Goal: Complete application form: Complete application form

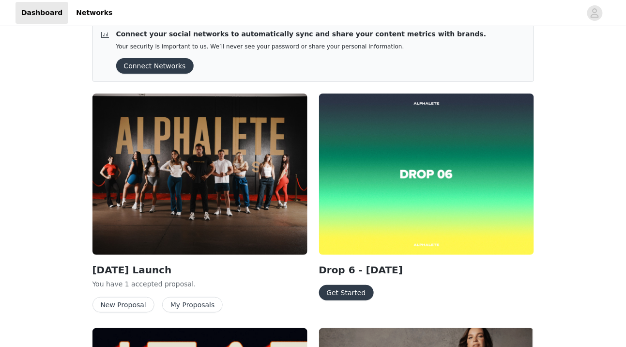
scroll to position [24, 0]
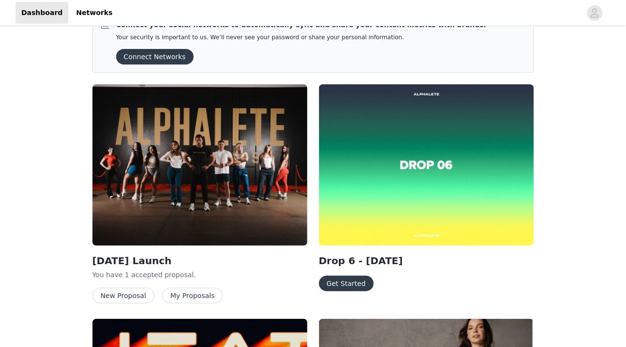
click at [346, 285] on button "Get Started" at bounding box center [346, 284] width 55 height 16
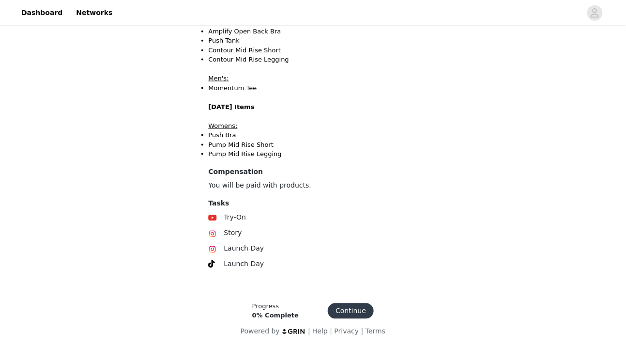
scroll to position [316, 0]
click at [357, 308] on button "Continue" at bounding box center [351, 310] width 46 height 16
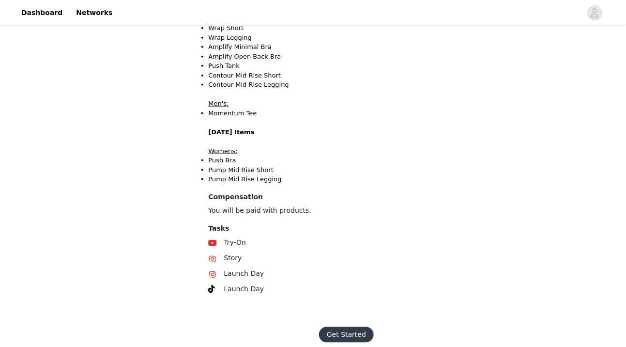
scroll to position [312, 0]
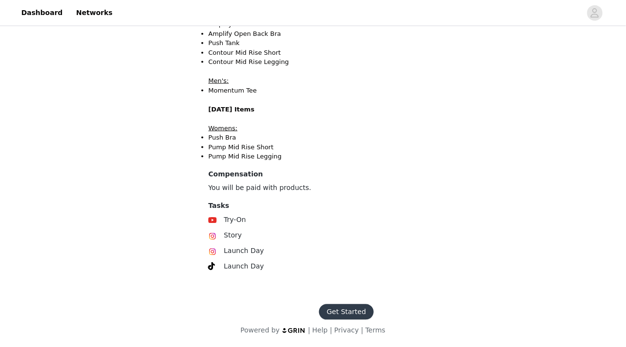
click at [341, 313] on button "Get Started" at bounding box center [346, 312] width 55 height 16
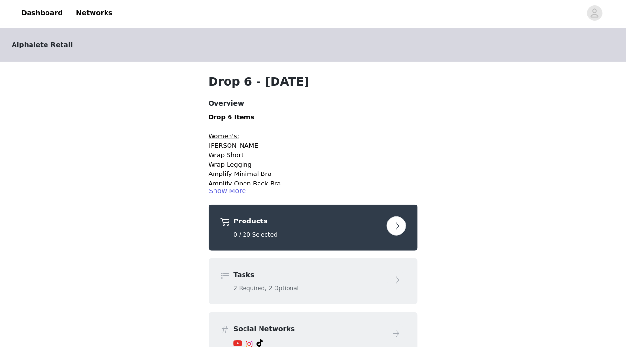
click at [400, 227] on button "button" at bounding box center [396, 225] width 19 height 19
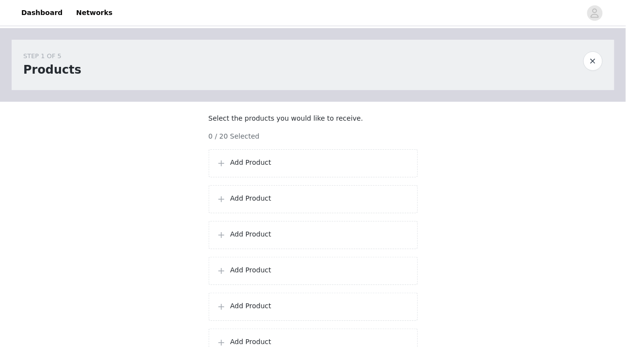
click at [320, 177] on div "Add Product" at bounding box center [313, 163] width 209 height 28
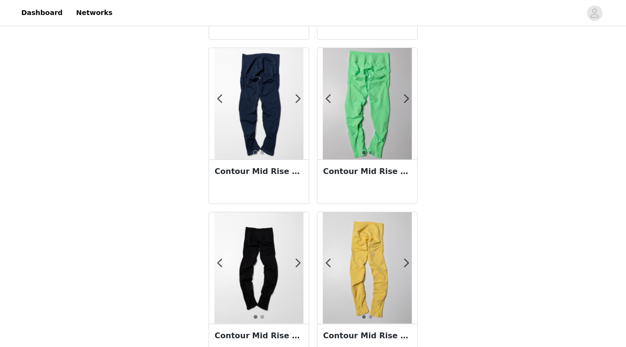
scroll to position [836, 0]
click at [257, 191] on div "Contour Mid Rise Legging - Anchor" at bounding box center [259, 182] width 100 height 44
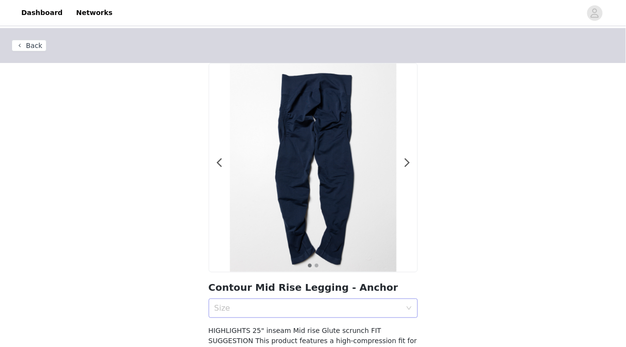
click at [250, 308] on div "Size" at bounding box center [308, 308] width 187 height 10
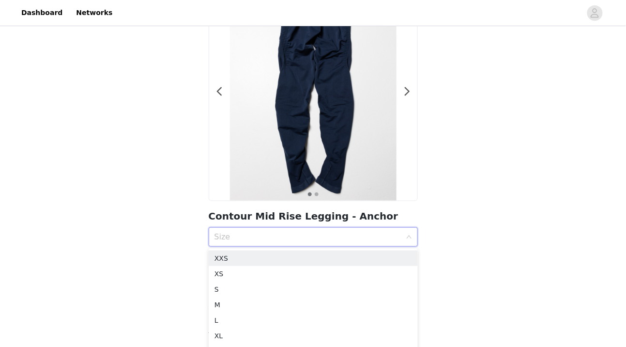
scroll to position [78, 0]
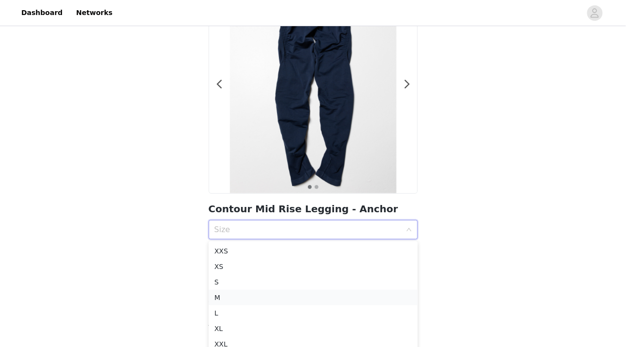
click at [235, 296] on div "M" at bounding box center [314, 297] width 198 height 11
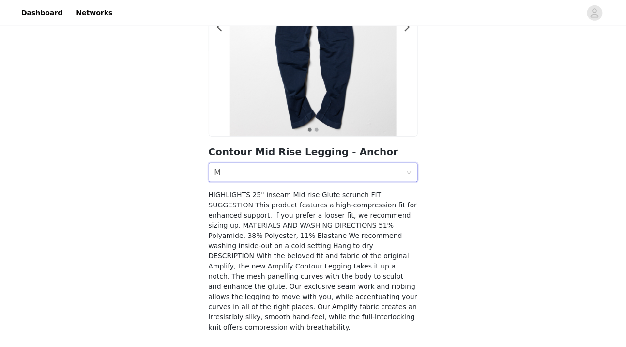
scroll to position [169, 0]
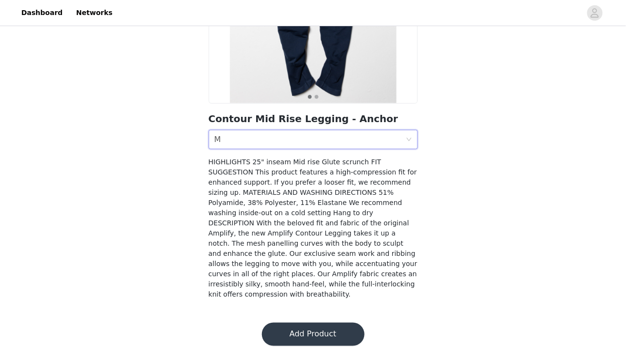
click at [284, 331] on button "Add Product" at bounding box center [313, 334] width 103 height 23
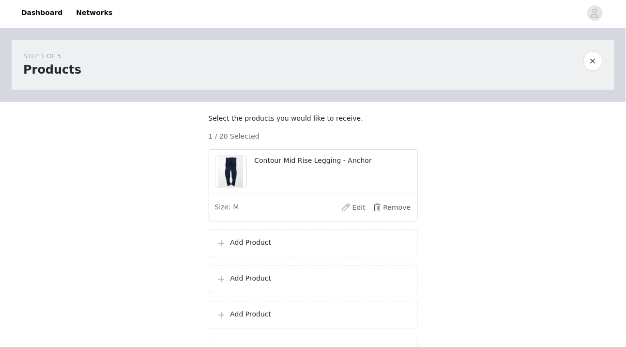
click at [286, 248] on p "Add Product" at bounding box center [320, 242] width 179 height 10
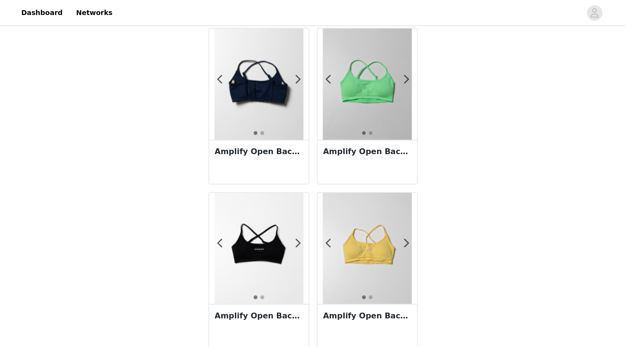
scroll to position [362, 0]
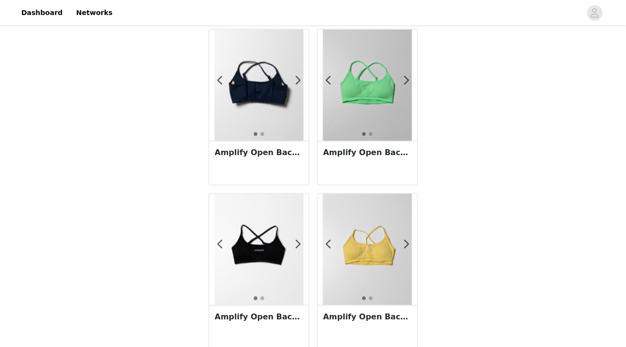
click at [285, 173] on div "Amplify Open Back Bra - Anchor" at bounding box center [259, 163] width 100 height 44
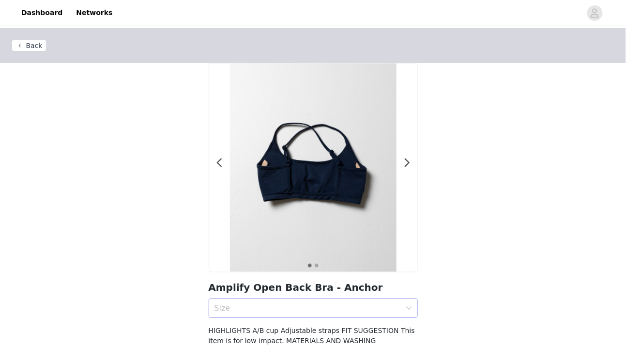
click at [278, 302] on div "Size" at bounding box center [310, 308] width 191 height 18
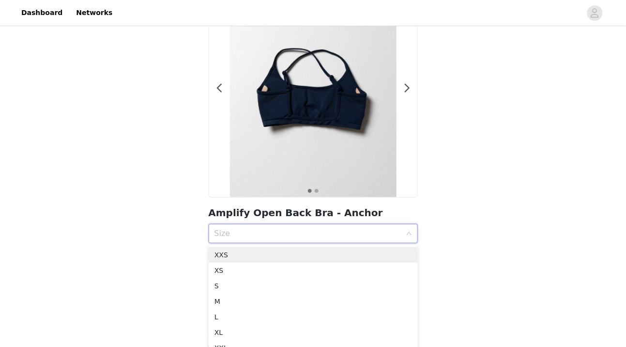
scroll to position [132, 0]
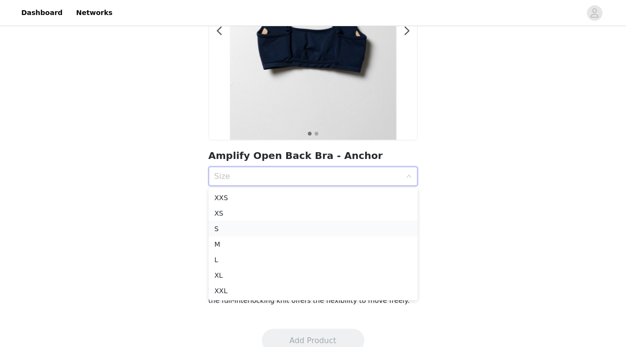
click at [295, 229] on div "S" at bounding box center [314, 228] width 198 height 11
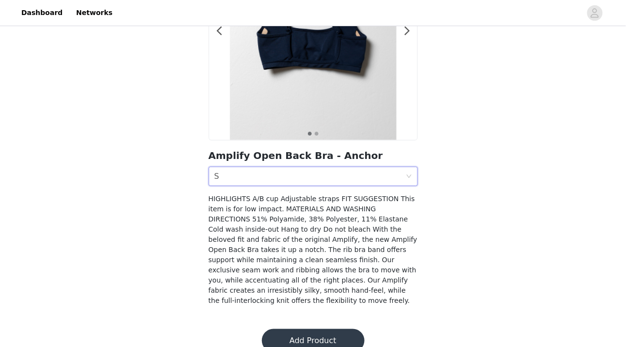
click at [295, 331] on button "Add Product" at bounding box center [313, 340] width 103 height 23
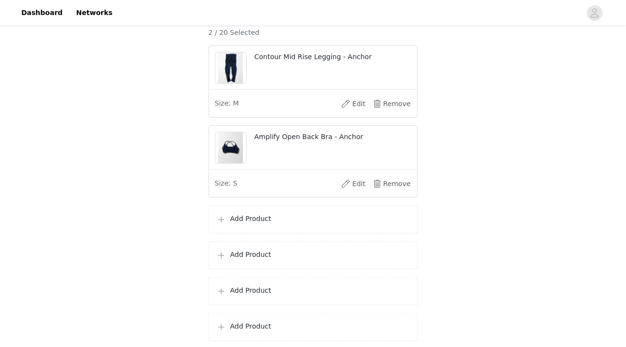
scroll to position [158, 0]
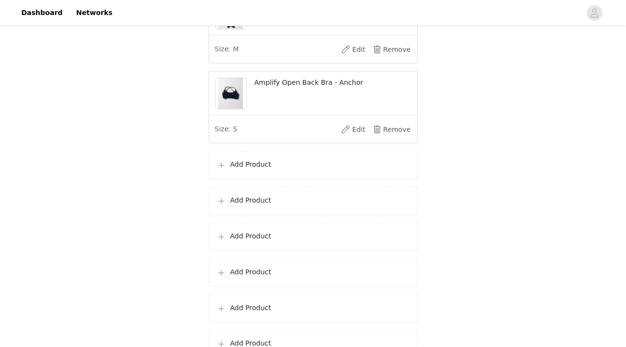
click at [305, 179] on div "Add Product" at bounding box center [313, 165] width 209 height 28
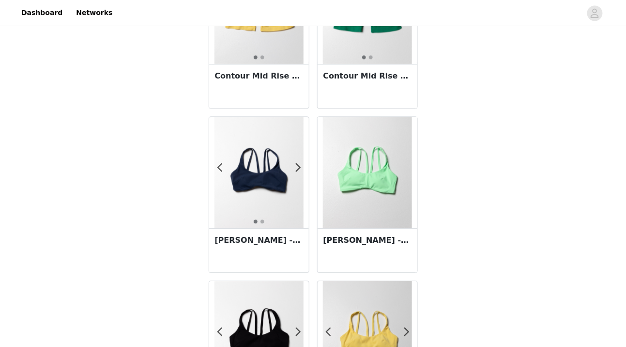
scroll to position [1585, 0]
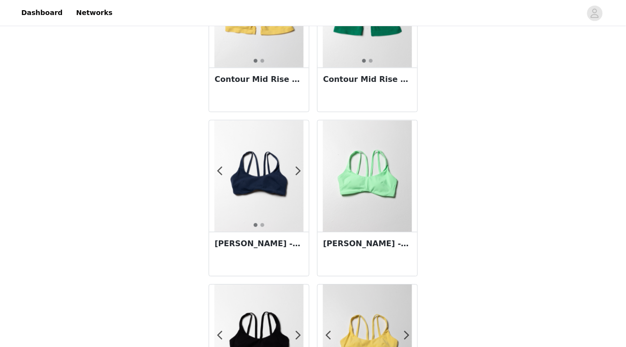
click at [264, 257] on div "[PERSON_NAME] - Anchor" at bounding box center [259, 254] width 100 height 44
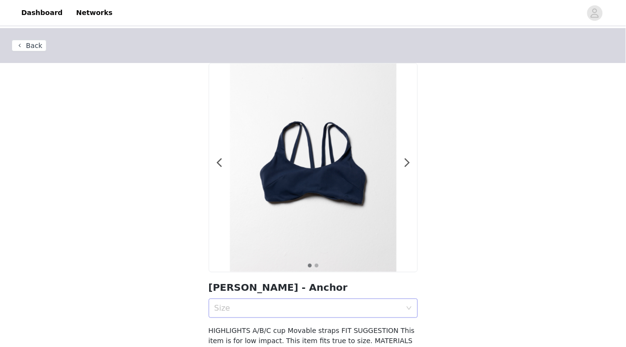
click at [284, 304] on div "Size" at bounding box center [308, 308] width 187 height 10
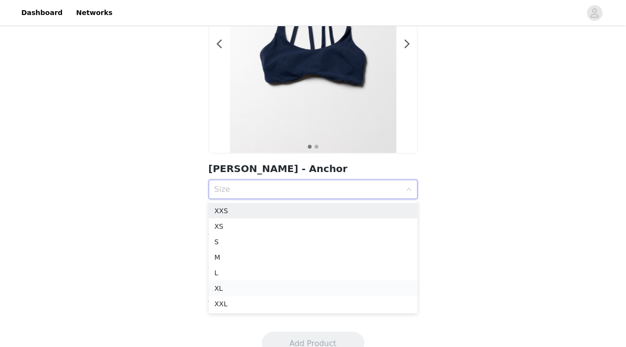
scroll to position [127, 0]
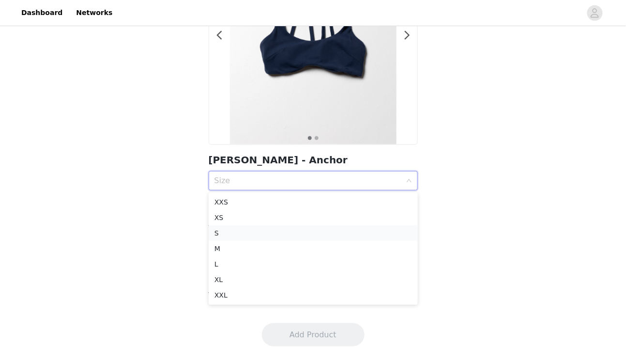
click at [297, 238] on li "S" at bounding box center [313, 233] width 209 height 16
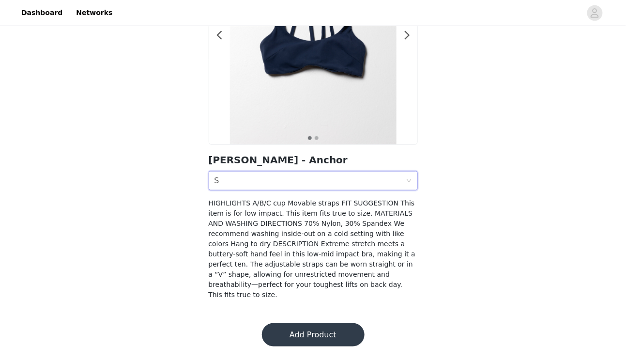
click at [292, 325] on button "Add Product" at bounding box center [313, 334] width 103 height 23
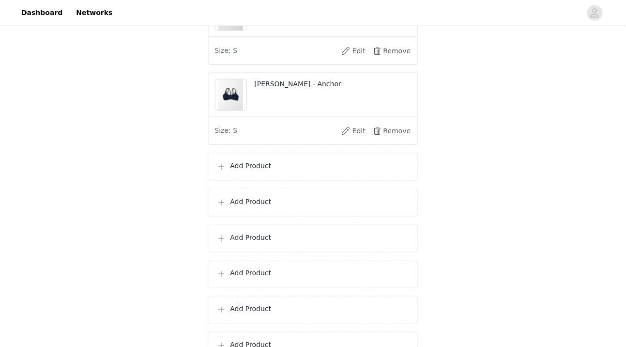
scroll to position [237, 0]
click at [305, 170] on p "Add Product" at bounding box center [320, 165] width 179 height 10
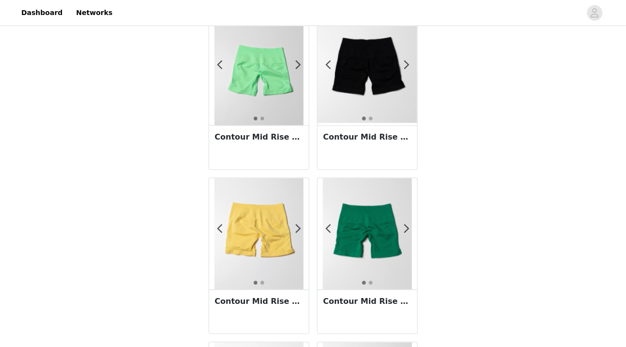
scroll to position [1364, 0]
click at [272, 156] on div "Contour Mid Rise Short 5" - Aurora" at bounding box center [259, 147] width 100 height 44
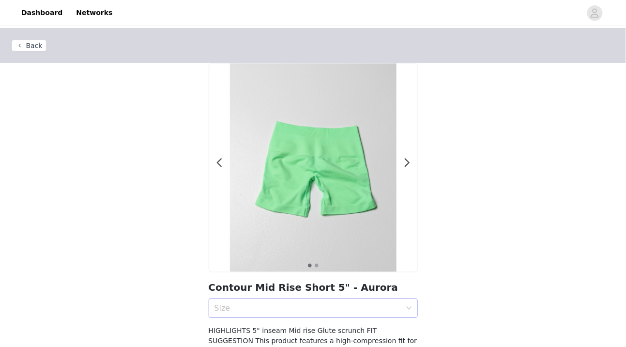
click at [285, 307] on div "Size" at bounding box center [308, 308] width 187 height 10
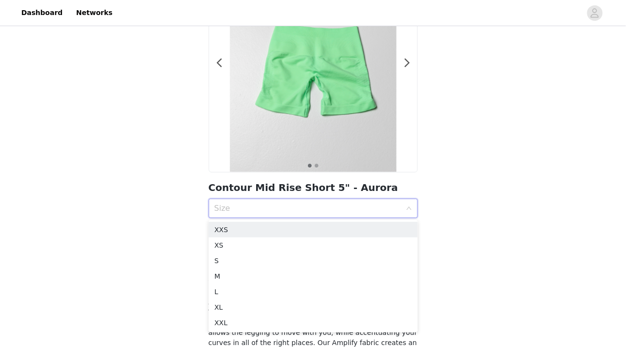
scroll to position [124, 0]
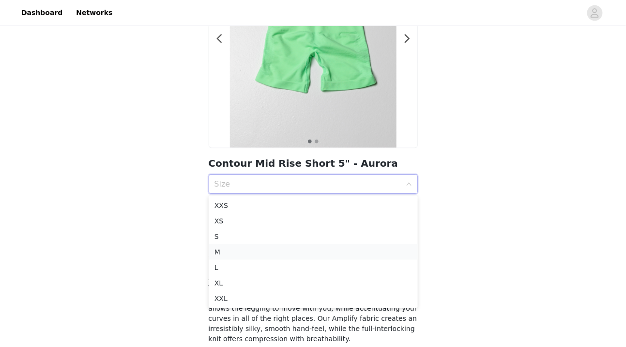
click at [287, 254] on div "M" at bounding box center [314, 252] width 198 height 11
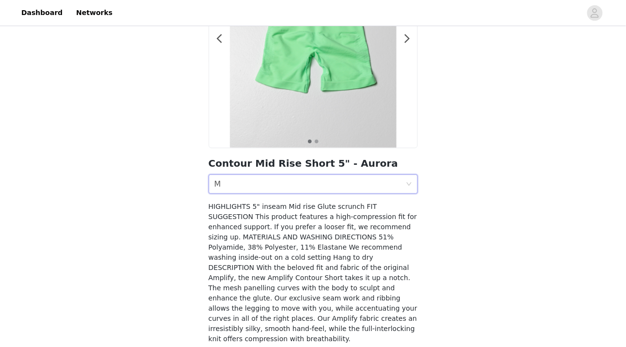
scroll to position [169, 0]
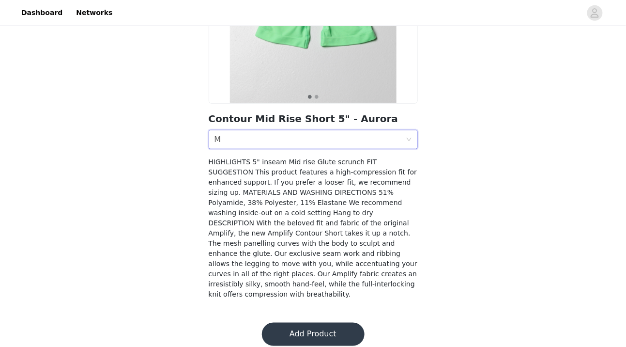
click at [287, 326] on button "Add Product" at bounding box center [313, 334] width 103 height 23
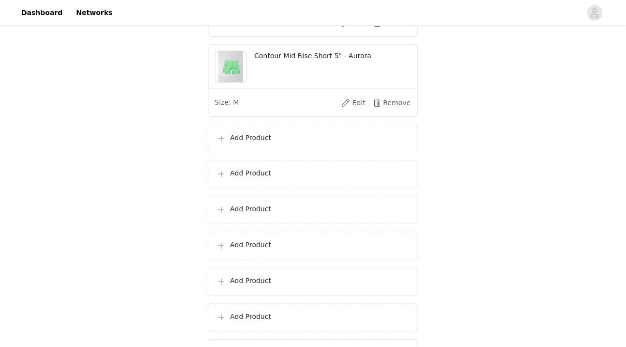
scroll to position [346, 0]
click at [308, 141] on p "Add Product" at bounding box center [320, 136] width 179 height 10
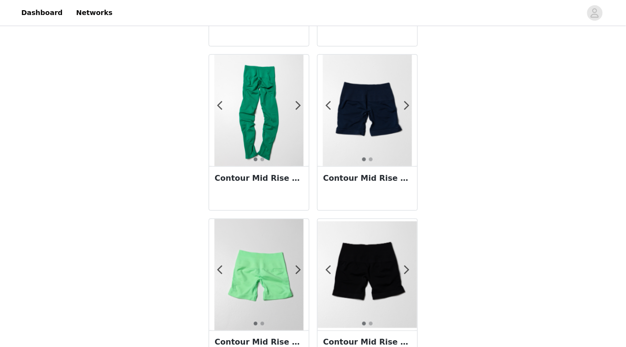
scroll to position [1156, 0]
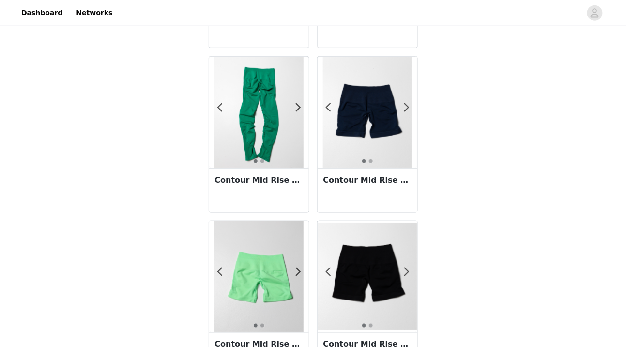
click at [262, 202] on div "Contour Mid Rise Legging - Grove" at bounding box center [259, 190] width 100 height 44
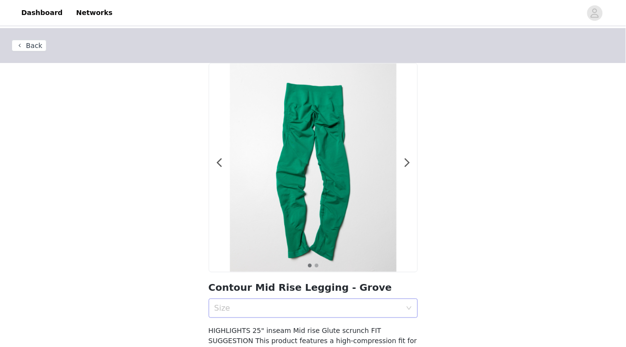
click at [279, 315] on div "Size" at bounding box center [310, 308] width 191 height 18
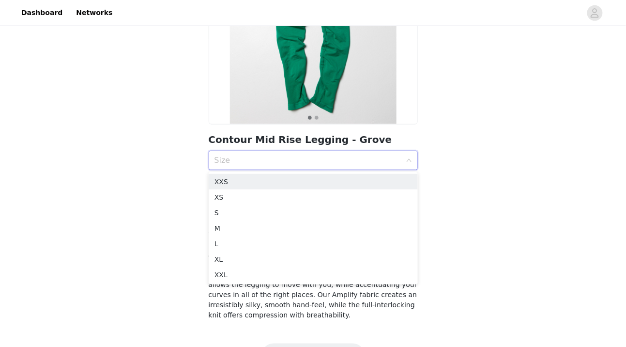
scroll to position [166, 0]
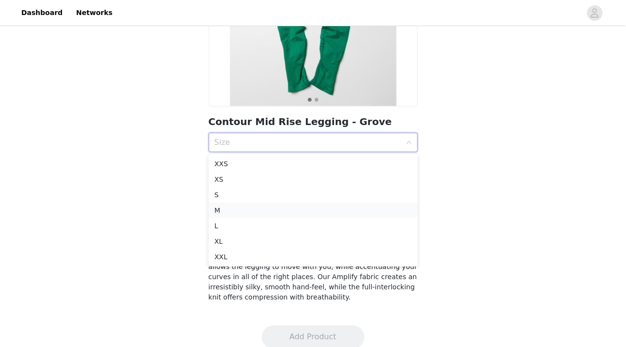
click at [288, 214] on div "M" at bounding box center [314, 210] width 198 height 11
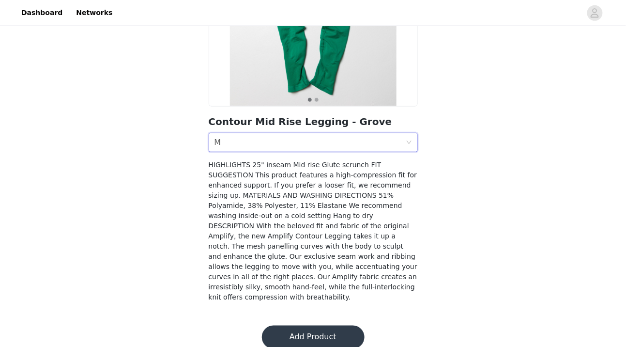
click at [283, 326] on button "Add Product" at bounding box center [313, 337] width 103 height 23
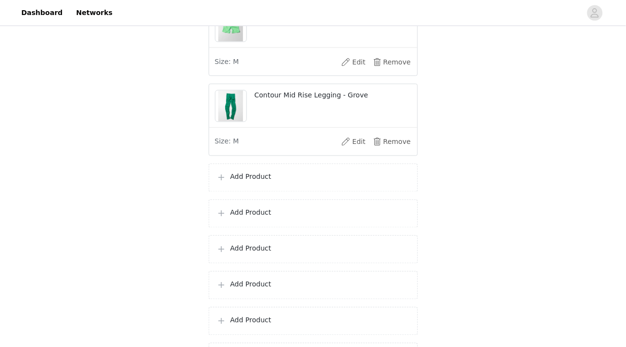
scroll to position [397, 0]
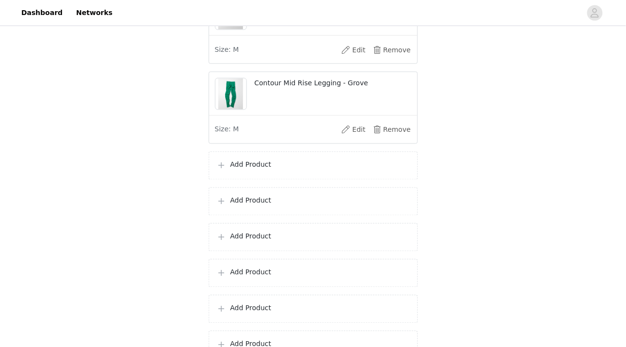
click at [312, 170] on p "Add Product" at bounding box center [320, 165] width 179 height 10
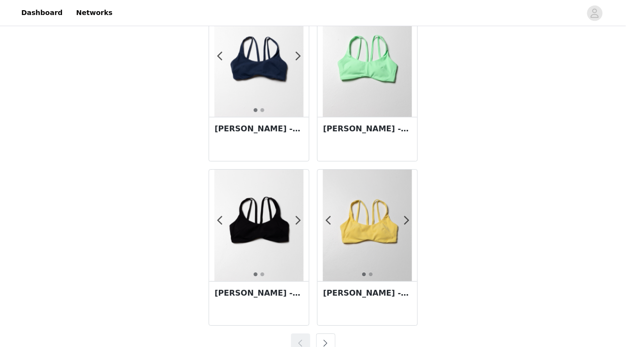
scroll to position [1716, 0]
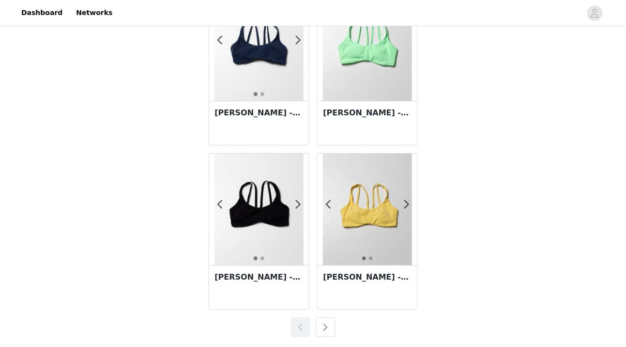
click at [330, 326] on button "button" at bounding box center [325, 326] width 19 height 19
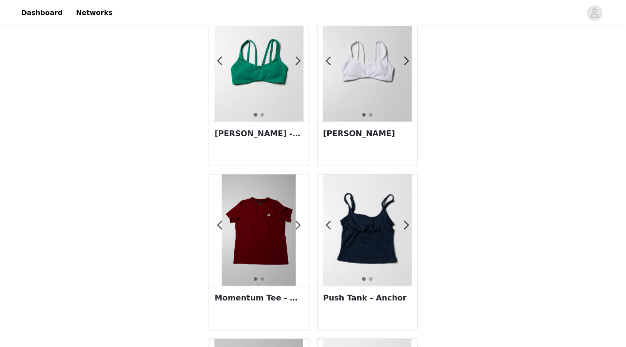
scroll to position [45, 0]
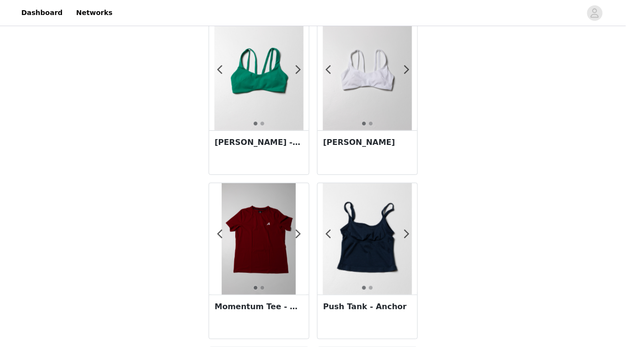
click at [252, 324] on div "Momentum Tee - Maroon" at bounding box center [259, 317] width 100 height 44
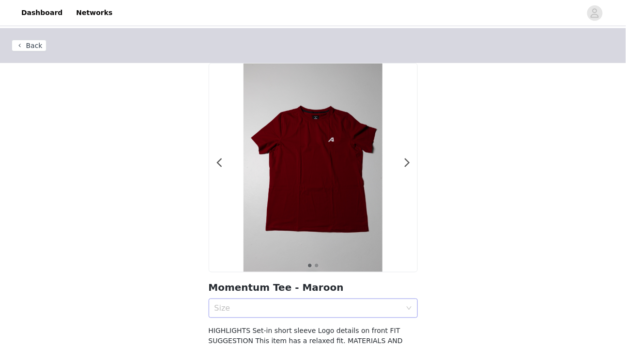
click at [308, 308] on div "Size" at bounding box center [308, 308] width 187 height 10
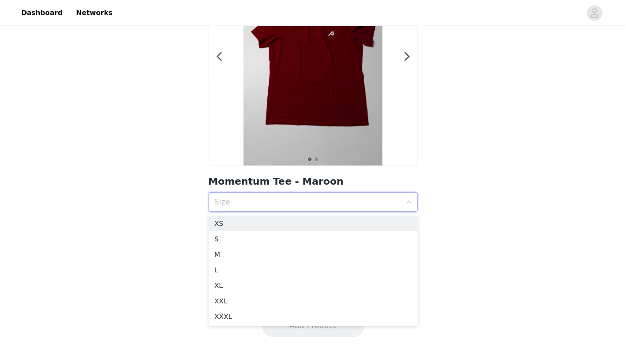
scroll to position [108, 0]
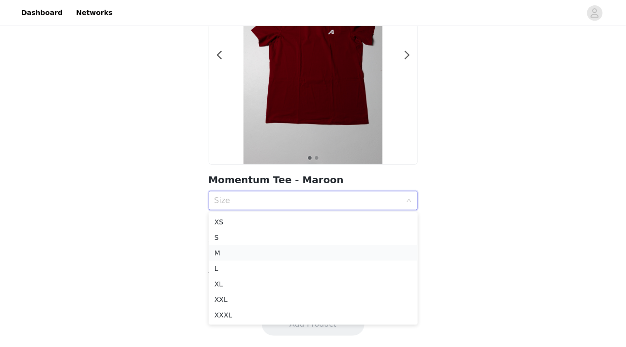
click at [307, 254] on div "M" at bounding box center [314, 253] width 198 height 11
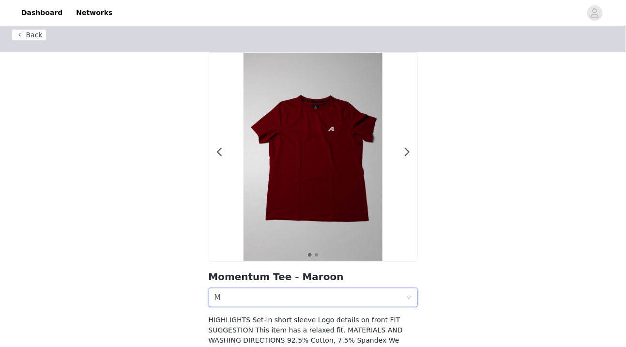
scroll to position [15, 0]
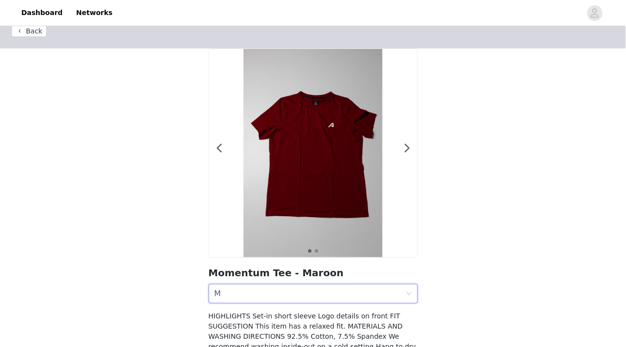
click at [299, 294] on div "Size M" at bounding box center [310, 293] width 191 height 18
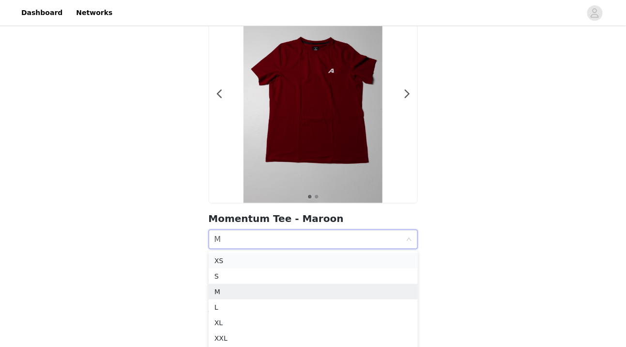
scroll to position [71, 0]
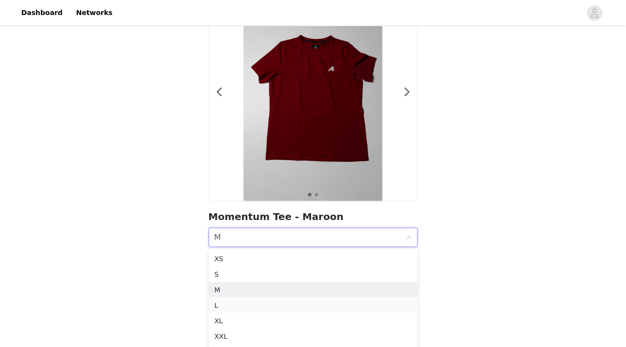
click at [283, 307] on div "L" at bounding box center [314, 305] width 198 height 11
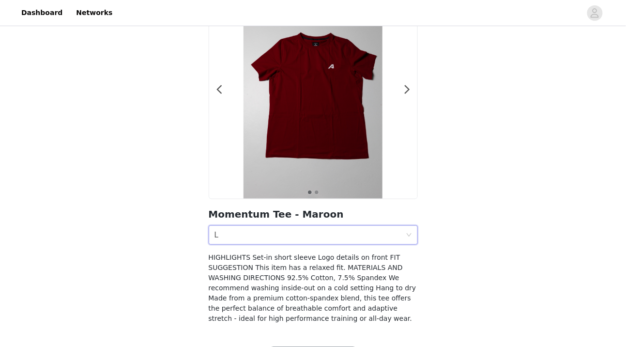
scroll to position [108, 0]
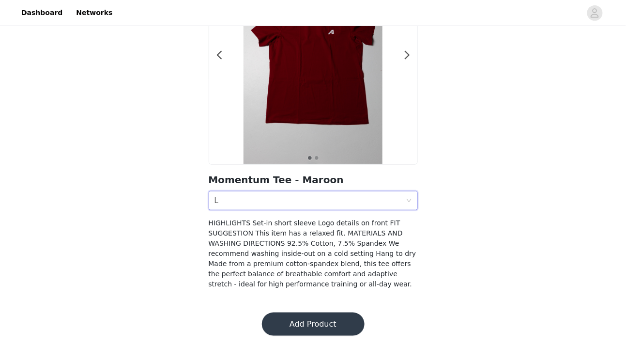
click at [286, 328] on button "Add Product" at bounding box center [313, 323] width 103 height 23
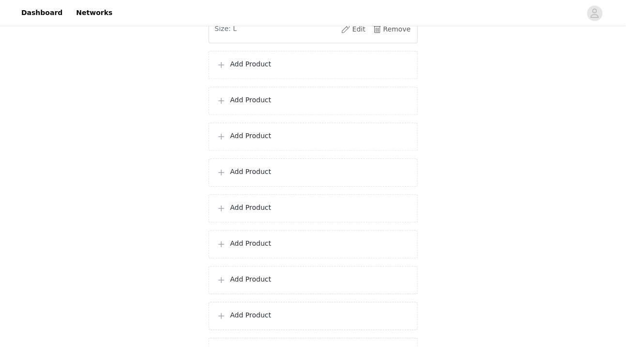
scroll to position [585, 0]
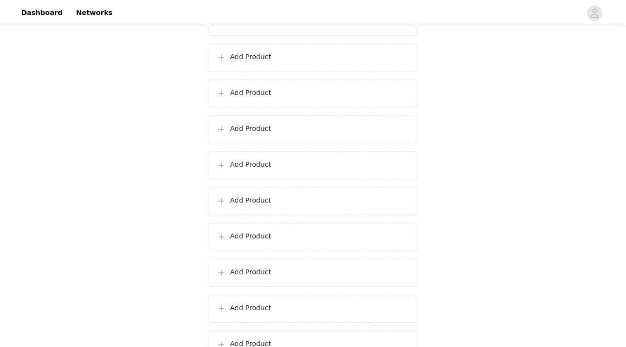
click at [345, 62] on p "Add Product" at bounding box center [320, 57] width 179 height 10
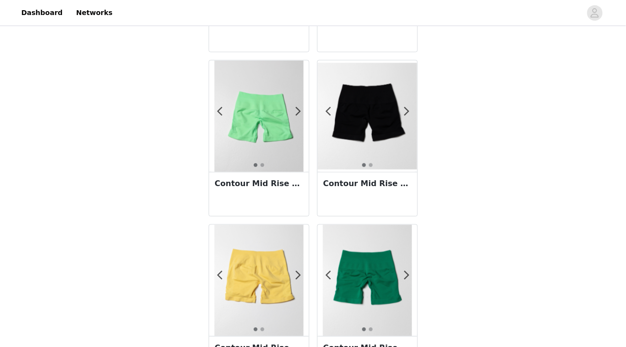
scroll to position [1716, 0]
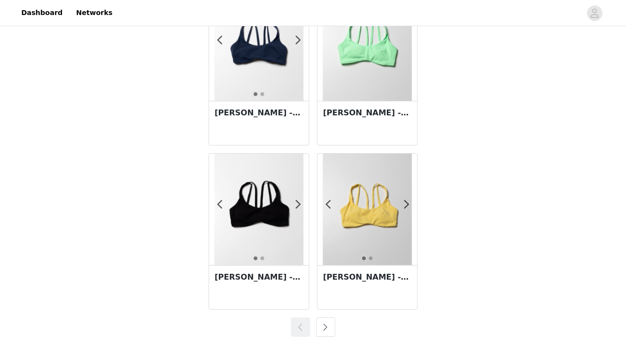
click at [326, 326] on button "button" at bounding box center [325, 326] width 19 height 19
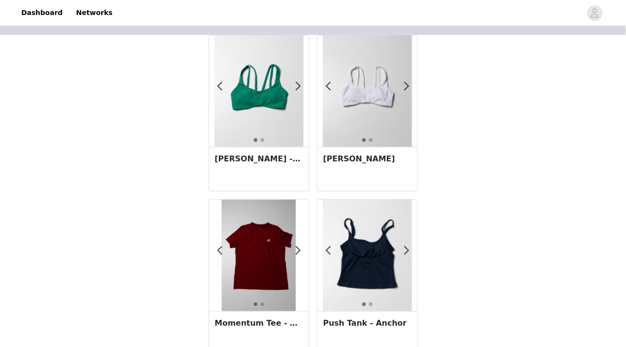
scroll to position [0, 0]
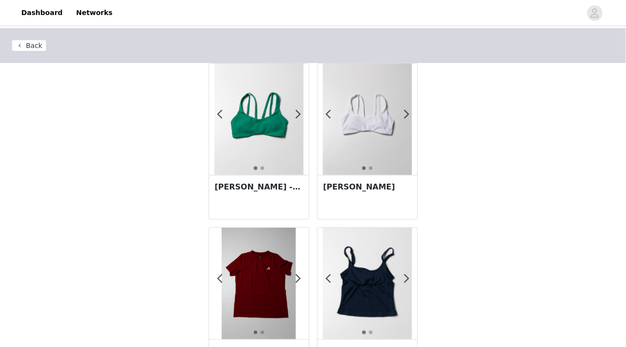
click at [264, 204] on div "[PERSON_NAME] - [GEOGRAPHIC_DATA]" at bounding box center [259, 197] width 100 height 44
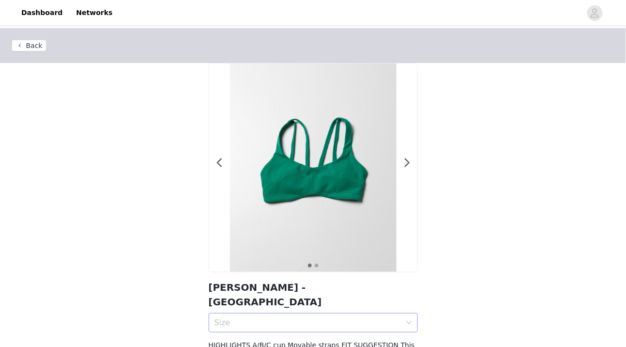
click at [279, 318] on div "Size" at bounding box center [308, 323] width 187 height 10
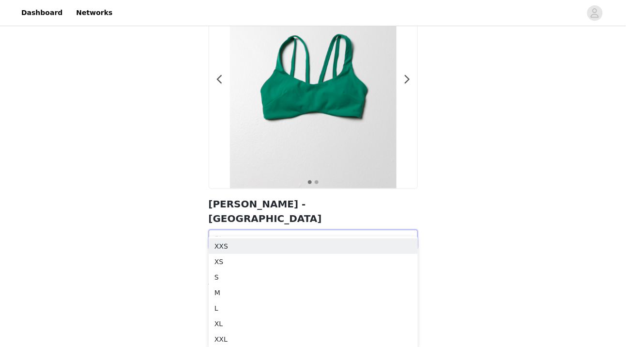
scroll to position [128, 0]
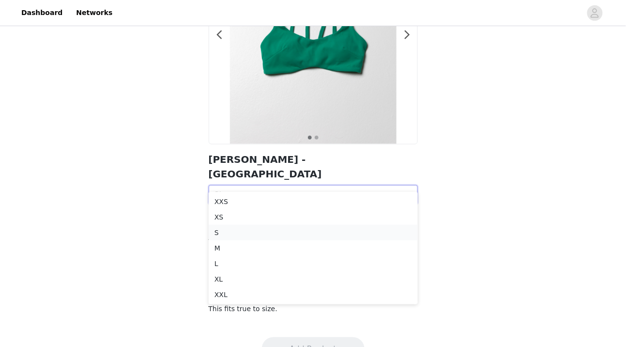
click at [291, 232] on div "S" at bounding box center [314, 232] width 198 height 11
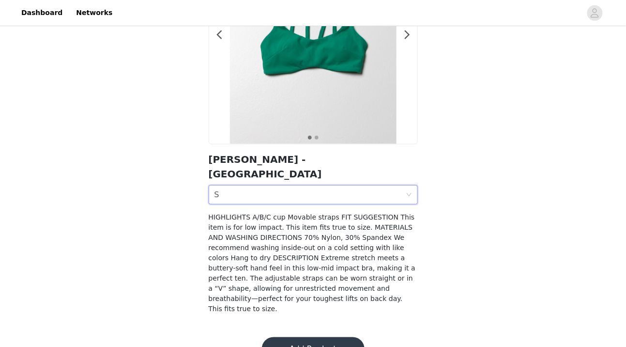
click at [287, 337] on button "Add Product" at bounding box center [313, 348] width 103 height 23
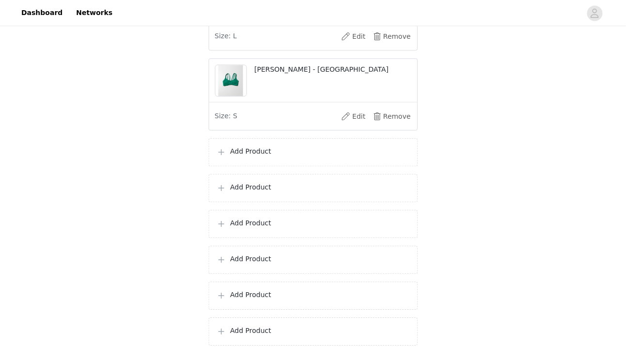
scroll to position [564, 0]
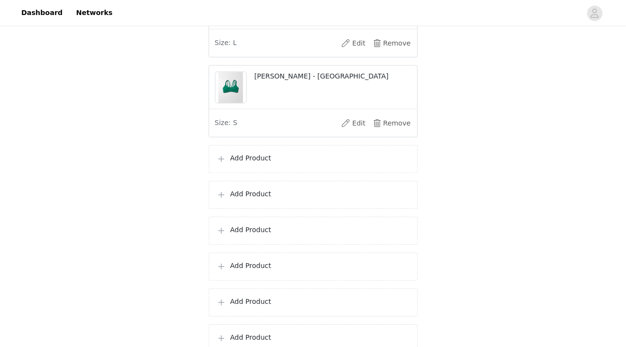
click at [300, 163] on p "Add Product" at bounding box center [320, 158] width 179 height 10
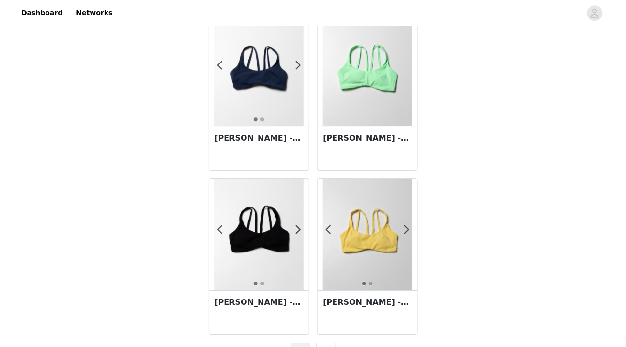
scroll to position [1716, 0]
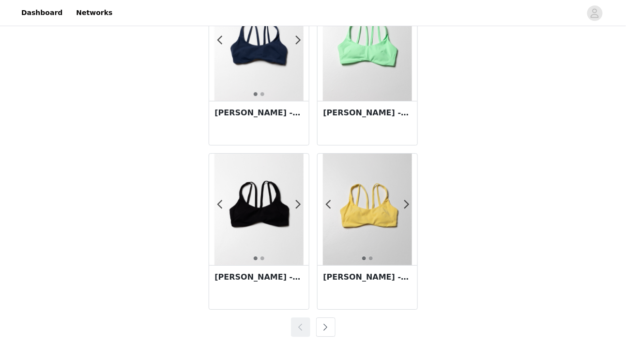
click at [373, 290] on div "[PERSON_NAME] - Canary Yellow" at bounding box center [368, 287] width 100 height 44
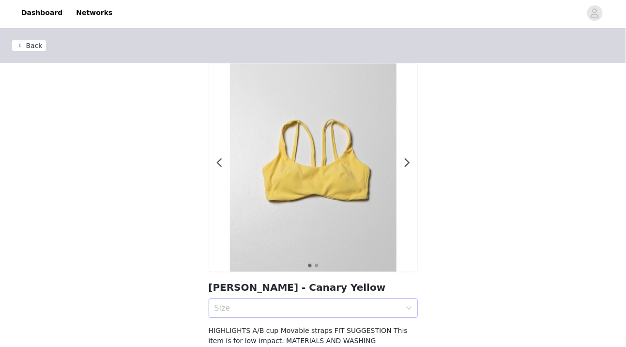
click at [308, 307] on div "Size" at bounding box center [308, 308] width 187 height 10
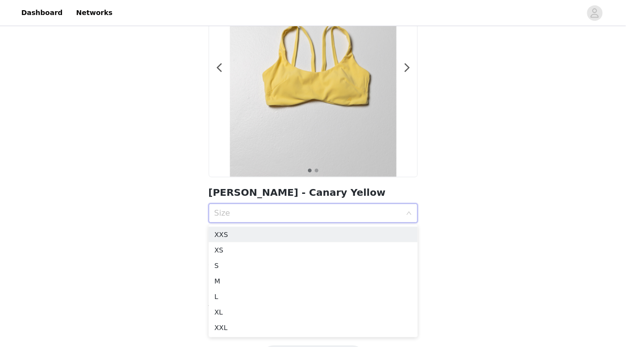
scroll to position [118, 0]
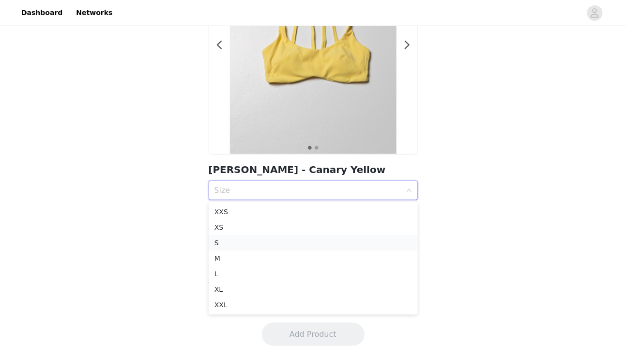
click at [295, 242] on div "S" at bounding box center [314, 242] width 198 height 11
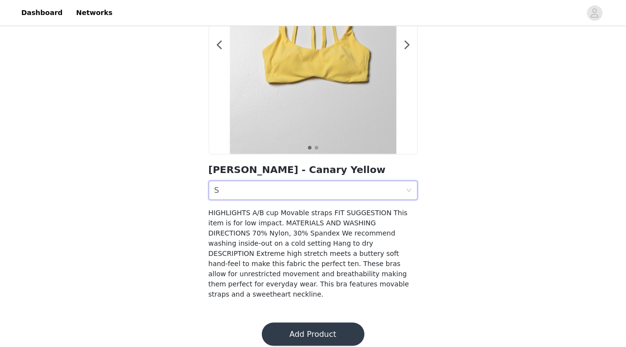
click at [295, 326] on button "Add Product" at bounding box center [313, 334] width 103 height 23
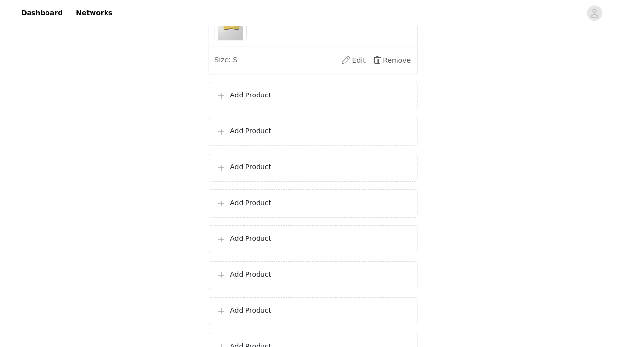
scroll to position [689, 0]
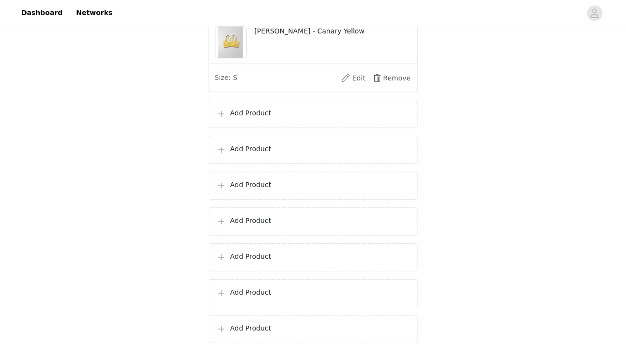
click at [325, 128] on div "Add Product" at bounding box center [313, 114] width 209 height 28
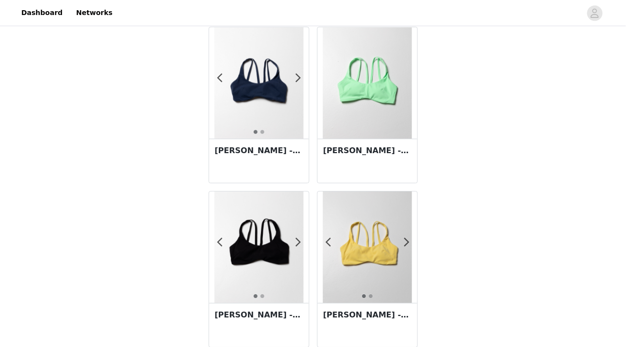
scroll to position [1716, 0]
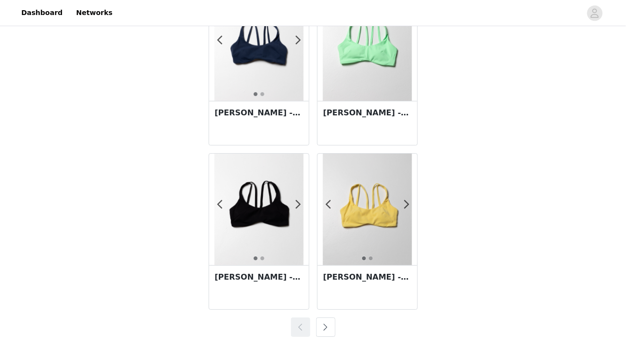
click at [328, 329] on button "button" at bounding box center [325, 326] width 19 height 19
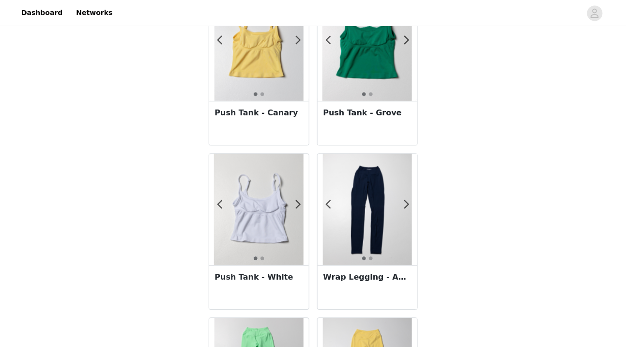
scroll to position [570, 0]
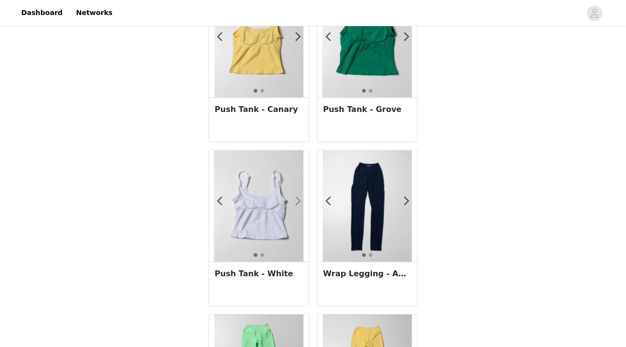
click at [300, 201] on span at bounding box center [299, 201] width 22 height 0
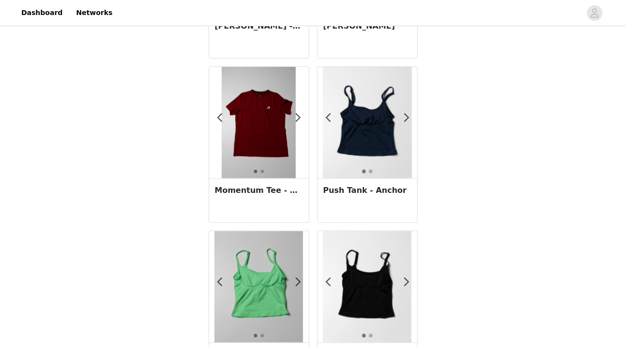
scroll to position [159, 0]
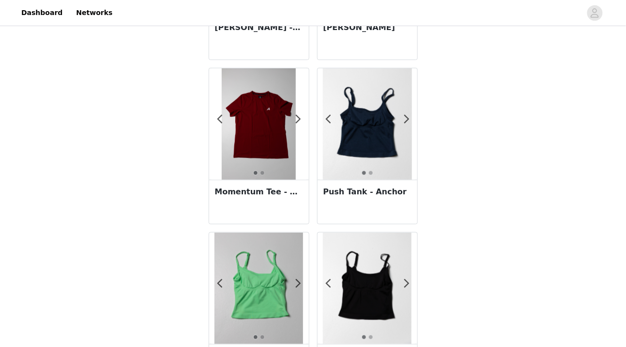
click at [362, 203] on div "Push Tank - Anchor" at bounding box center [368, 202] width 100 height 44
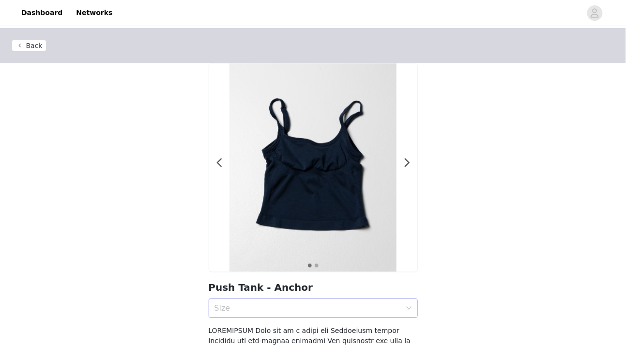
click at [317, 310] on div "Size" at bounding box center [308, 308] width 187 height 10
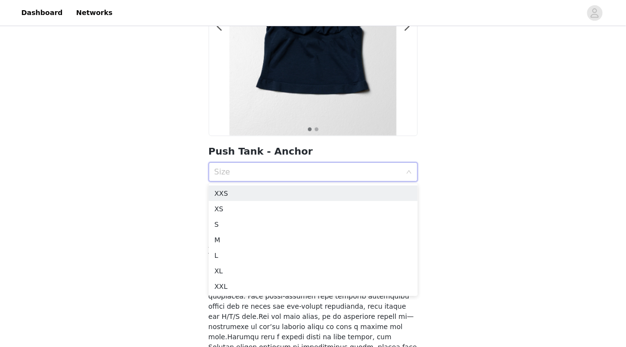
scroll to position [141, 0]
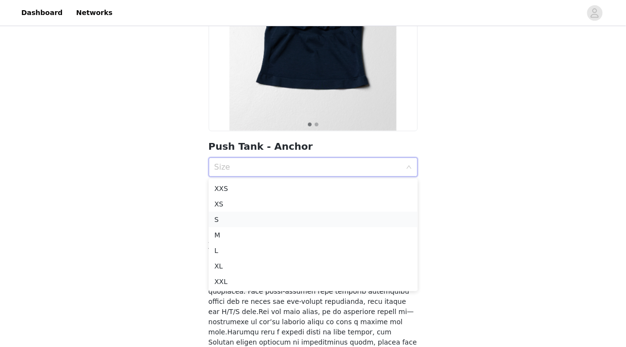
click at [314, 219] on div "S" at bounding box center [314, 219] width 198 height 11
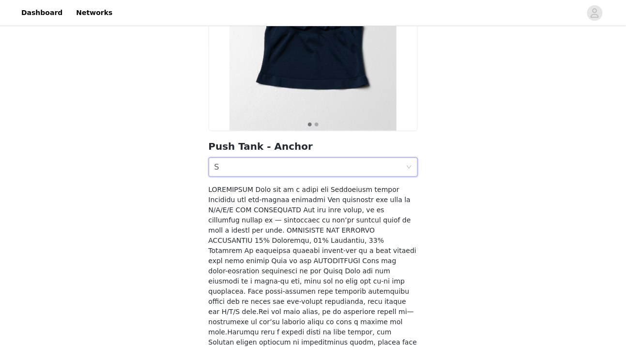
scroll to position [209, 0]
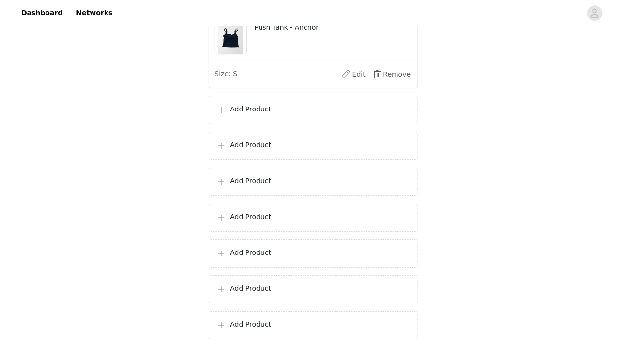
scroll to position [764, 0]
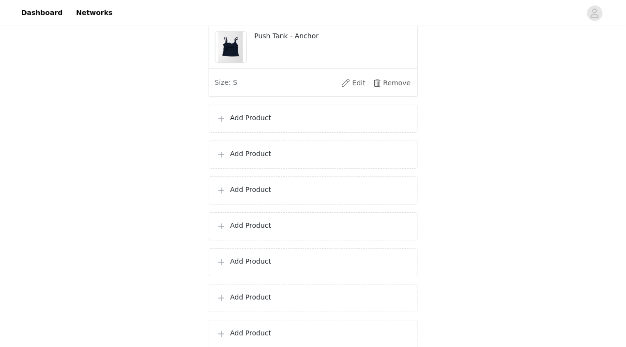
click at [313, 133] on div "Add Product" at bounding box center [313, 119] width 209 height 28
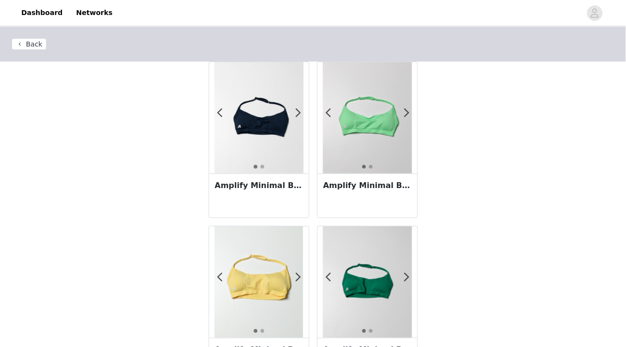
scroll to position [0, 0]
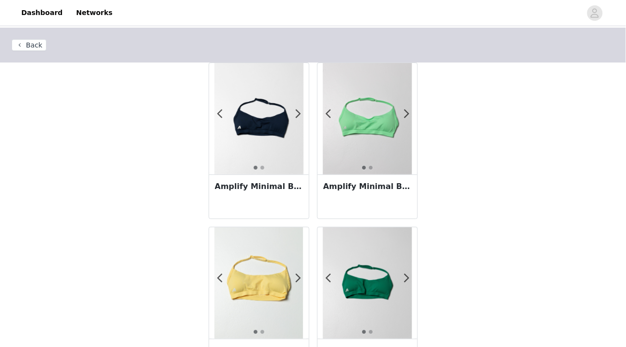
click at [363, 207] on div "Amplify Minimal Bra - Aurora" at bounding box center [368, 196] width 100 height 44
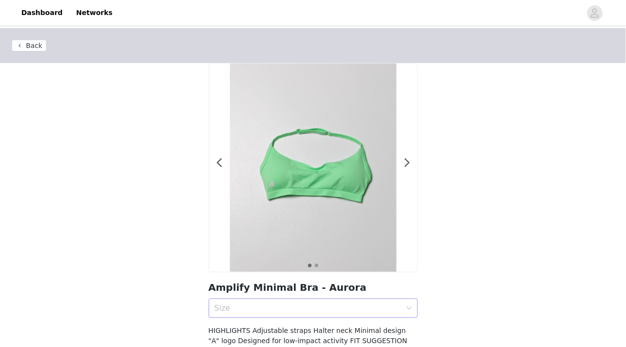
click at [275, 312] on div "Size" at bounding box center [308, 308] width 187 height 10
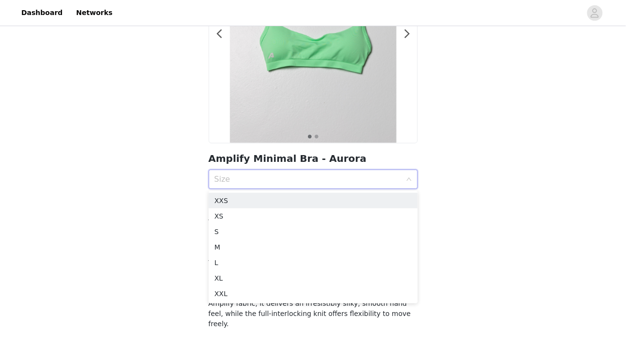
scroll to position [158, 0]
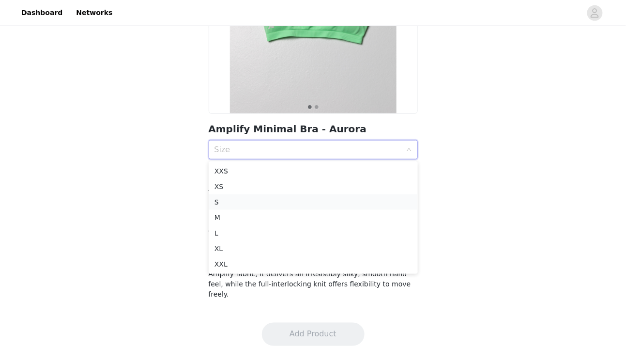
click at [292, 203] on div "S" at bounding box center [314, 202] width 198 height 11
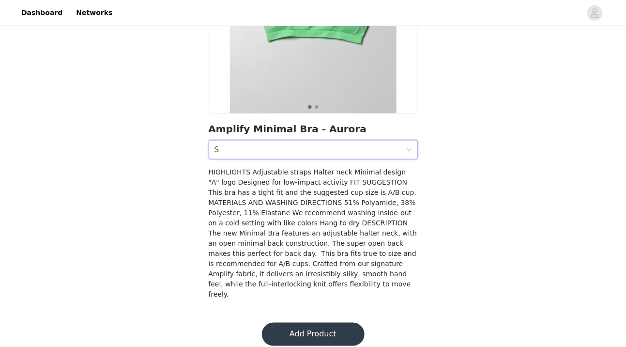
click at [294, 325] on button "Add Product" at bounding box center [313, 334] width 103 height 23
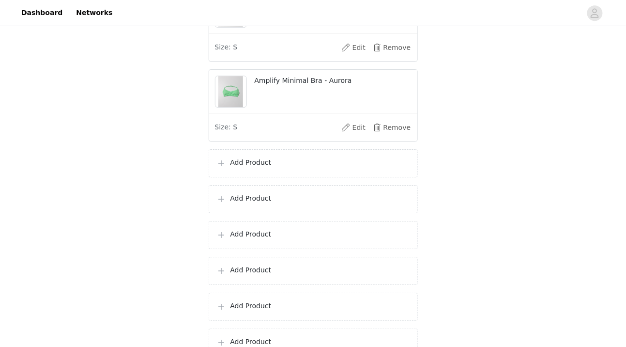
scroll to position [809, 0]
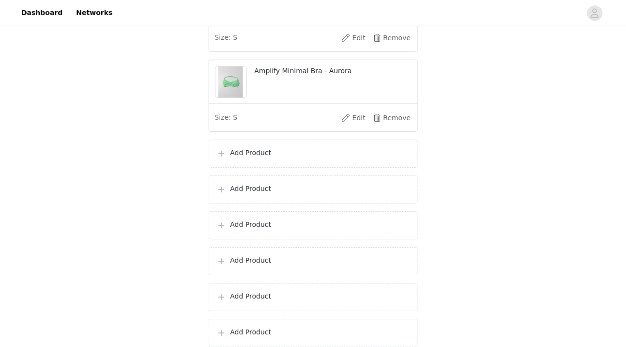
click at [301, 158] on p "Add Product" at bounding box center [320, 153] width 179 height 10
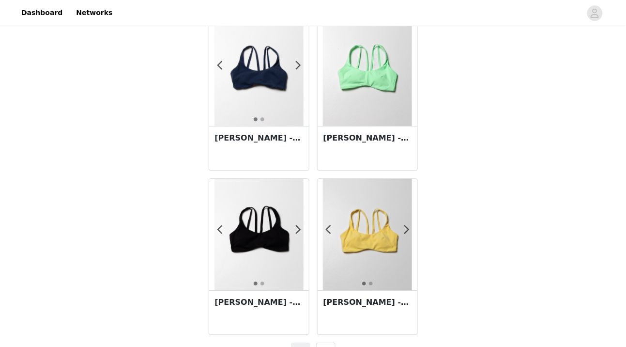
scroll to position [1716, 0]
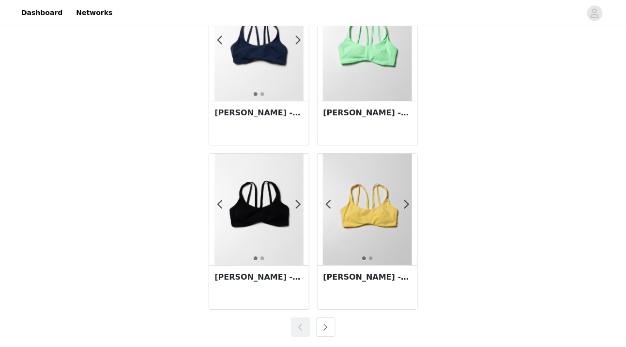
click at [326, 331] on button "button" at bounding box center [325, 326] width 19 height 19
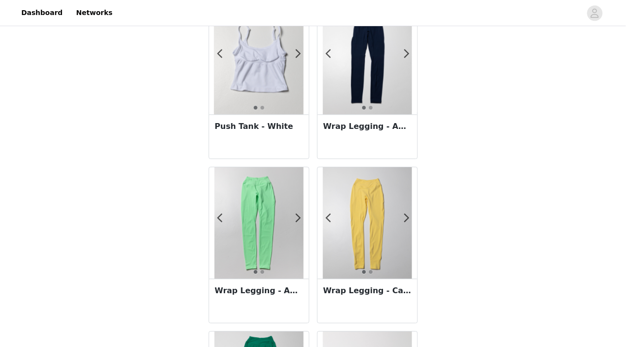
scroll to position [721, 0]
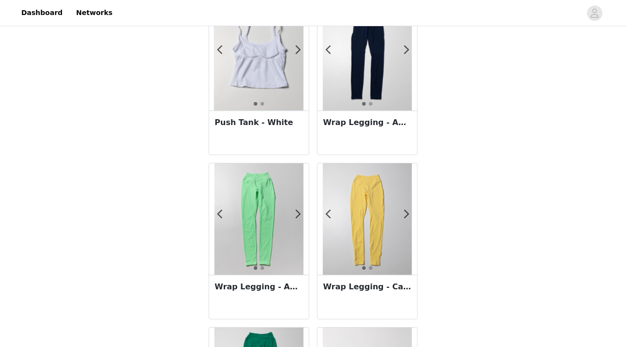
click at [372, 143] on div "Wrap Legging - Anchor" at bounding box center [368, 132] width 100 height 44
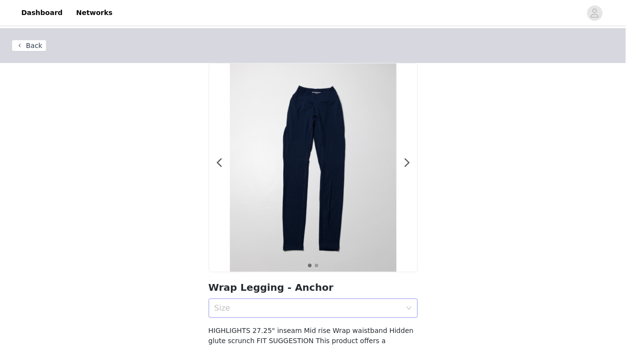
click at [291, 310] on div "Size" at bounding box center [308, 308] width 187 height 10
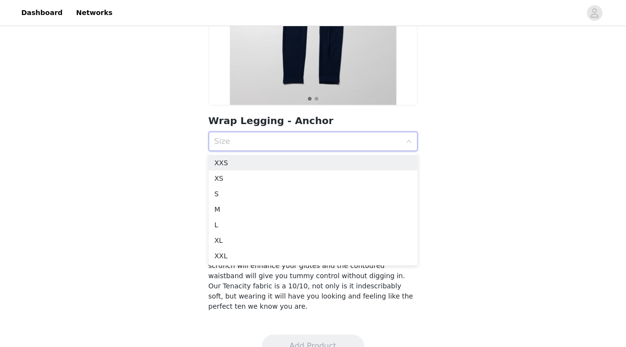
scroll to position [169, 0]
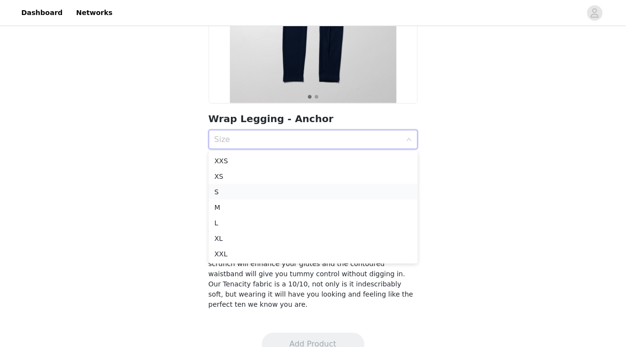
click at [295, 191] on div "S" at bounding box center [314, 191] width 198 height 11
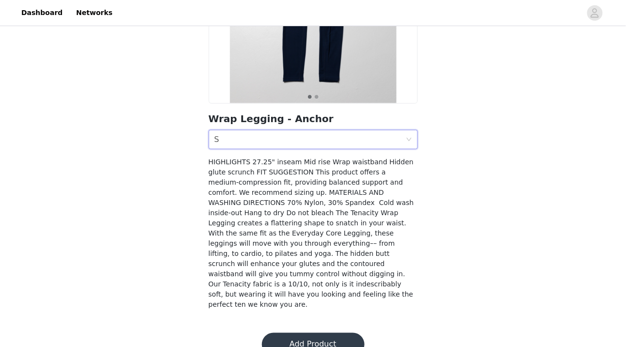
click at [299, 333] on button "Add Product" at bounding box center [313, 344] width 103 height 23
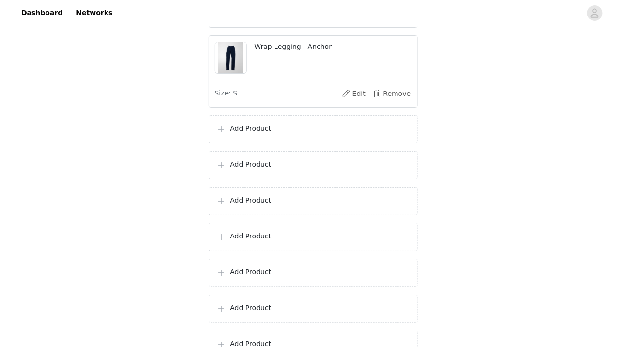
scroll to position [911, 0]
click at [330, 136] on p "Add Product" at bounding box center [320, 130] width 179 height 10
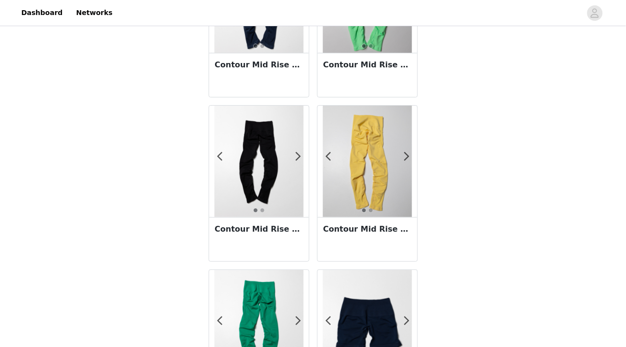
scroll to position [945, 0]
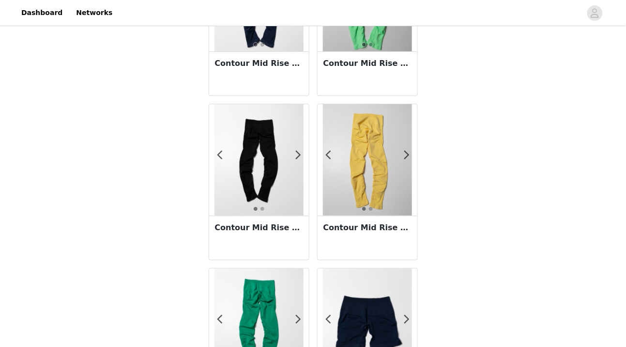
click at [340, 251] on div "Contour Mid Rise Legging - Canary" at bounding box center [368, 238] width 100 height 44
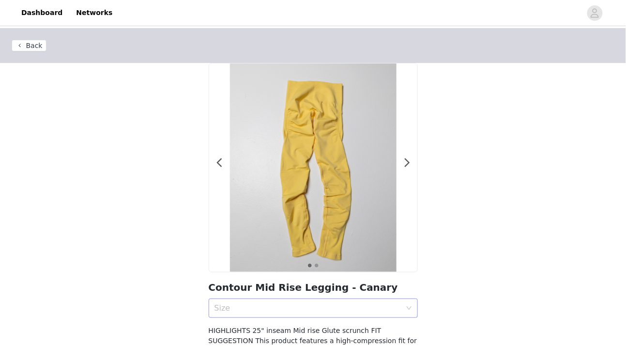
click at [291, 310] on div "Size" at bounding box center [308, 308] width 187 height 10
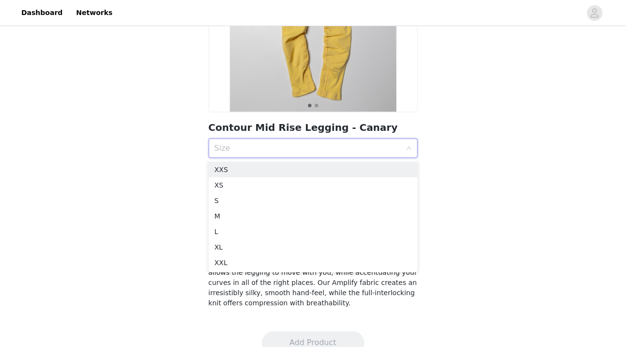
scroll to position [155, 0]
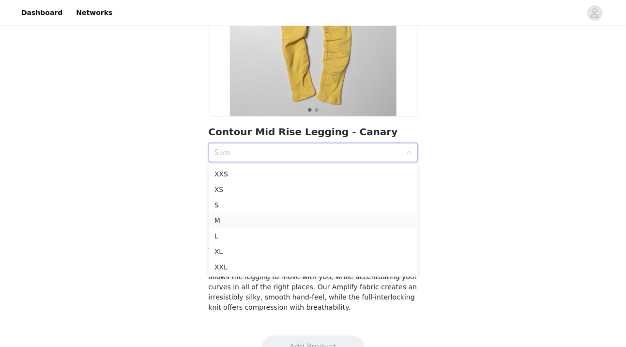
click at [288, 221] on div "M" at bounding box center [314, 220] width 198 height 11
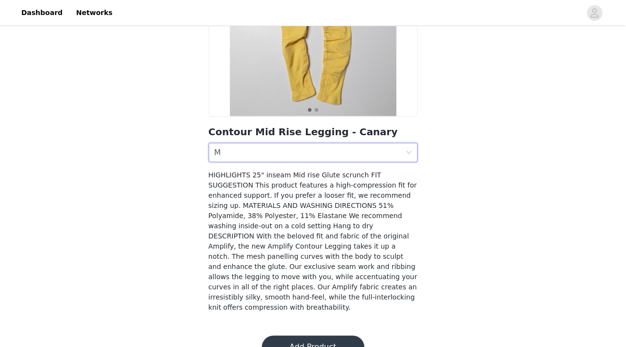
click at [288, 338] on button "Add Product" at bounding box center [313, 347] width 103 height 23
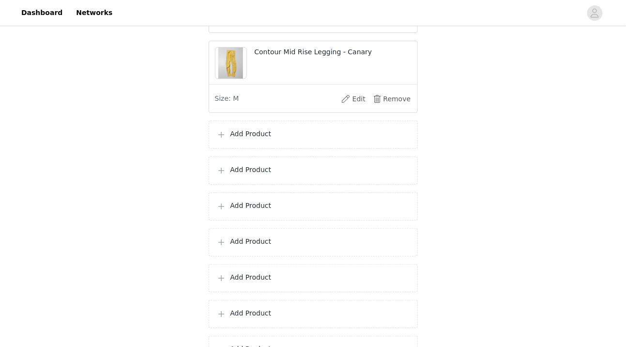
scroll to position [1037, 0]
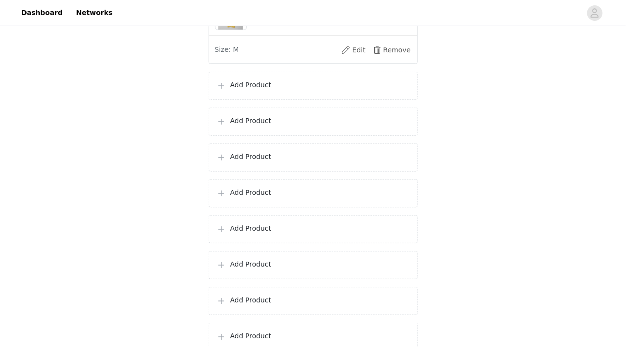
click at [313, 90] on p "Add Product" at bounding box center [320, 85] width 179 height 10
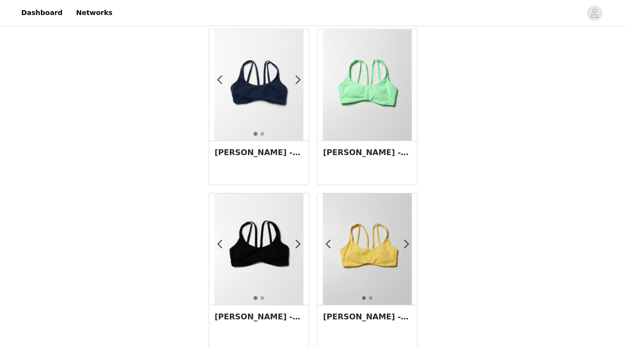
scroll to position [1716, 0]
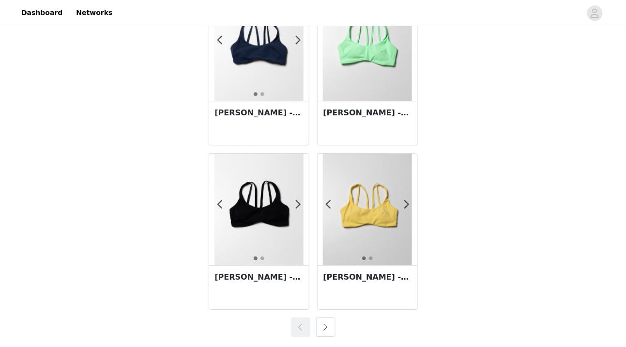
click at [327, 324] on button "button" at bounding box center [325, 326] width 19 height 19
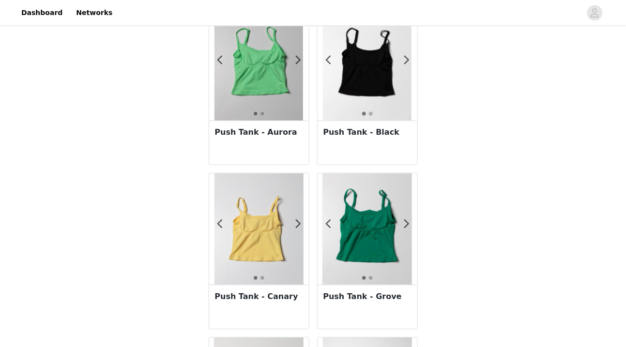
scroll to position [379, 0]
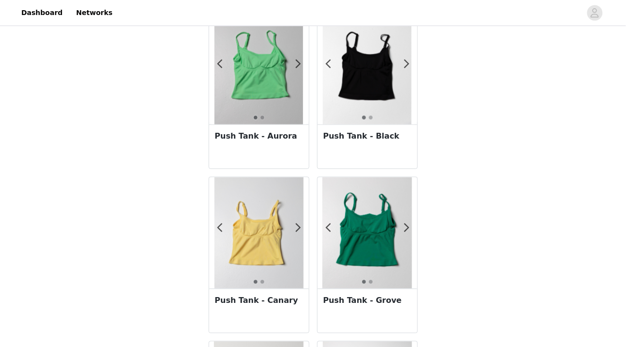
click at [352, 310] on div "Push Tank - Grove" at bounding box center [368, 311] width 100 height 44
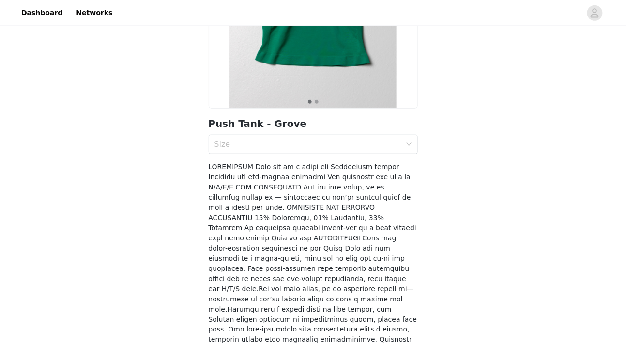
scroll to position [129, 0]
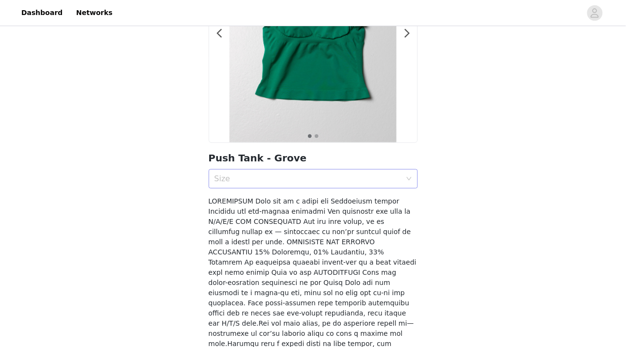
click at [354, 177] on div "Size" at bounding box center [308, 179] width 187 height 10
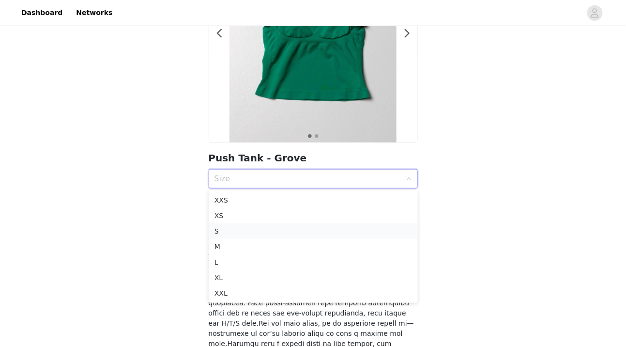
click at [314, 233] on div "S" at bounding box center [314, 231] width 198 height 11
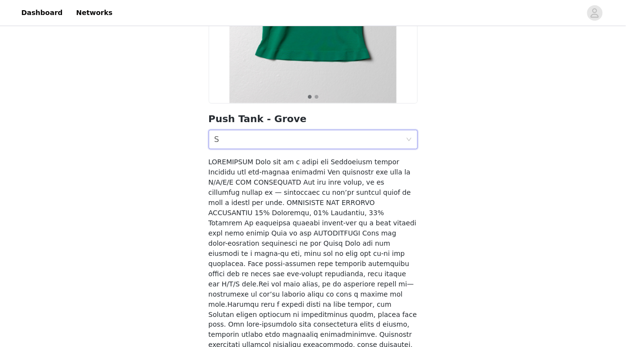
scroll to position [209, 0]
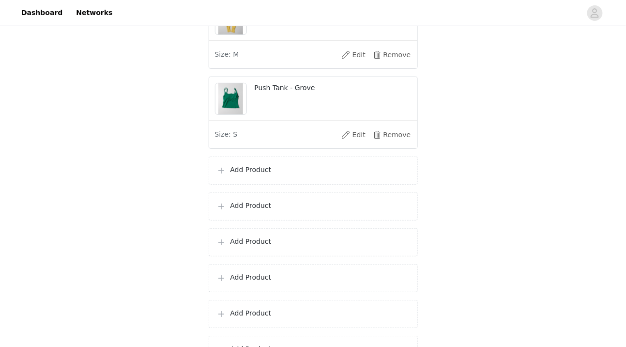
scroll to position [1085, 0]
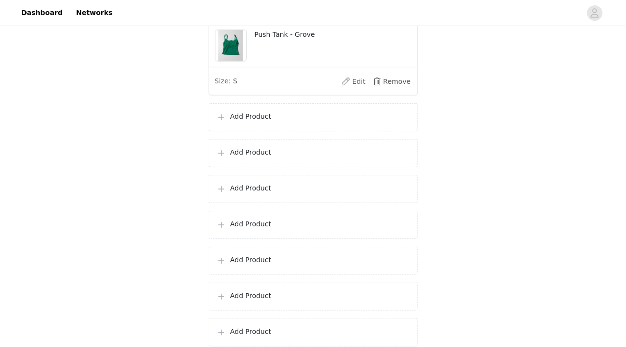
click at [315, 131] on div "Add Product" at bounding box center [313, 117] width 209 height 28
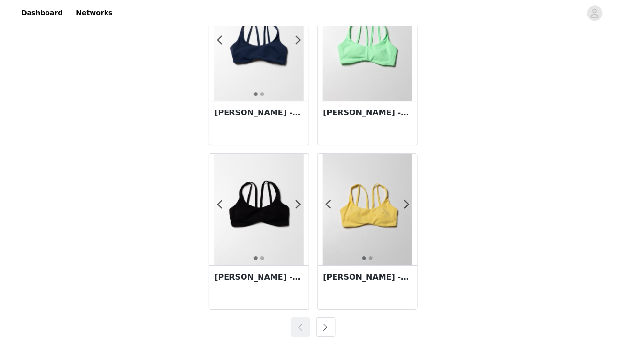
scroll to position [1713, 0]
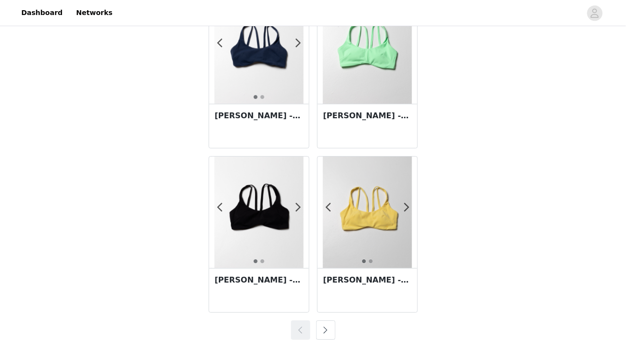
click at [326, 329] on button "button" at bounding box center [325, 329] width 19 height 19
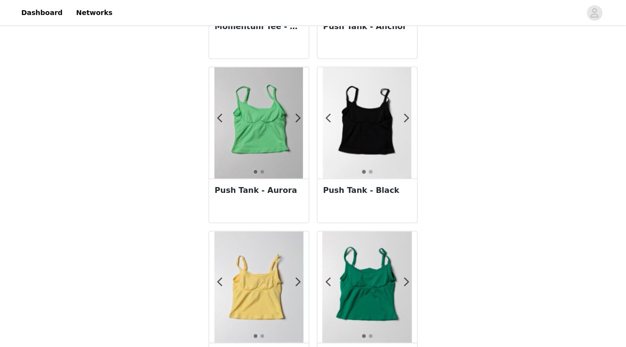
scroll to position [325, 0]
click at [256, 210] on div "Push Tank - Aurora" at bounding box center [259, 201] width 100 height 44
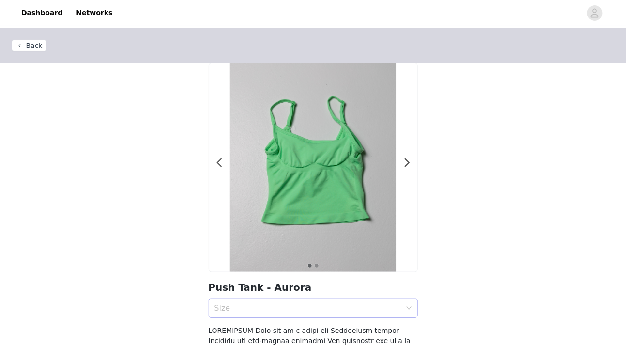
click at [316, 310] on div "Size" at bounding box center [308, 308] width 187 height 10
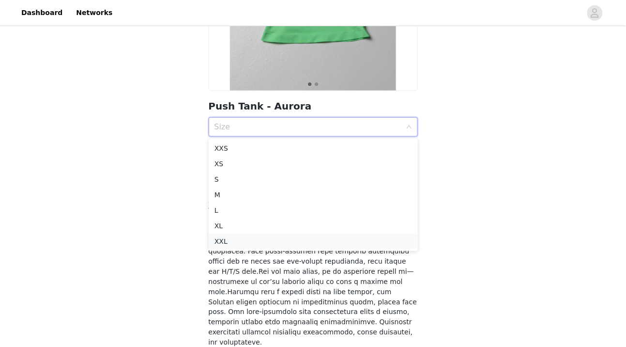
scroll to position [193, 0]
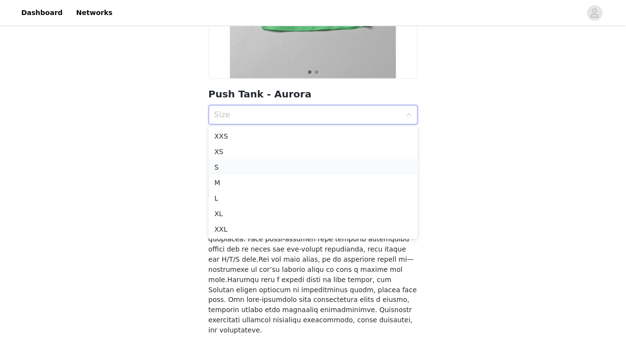
click at [304, 169] on div "S" at bounding box center [314, 167] width 198 height 11
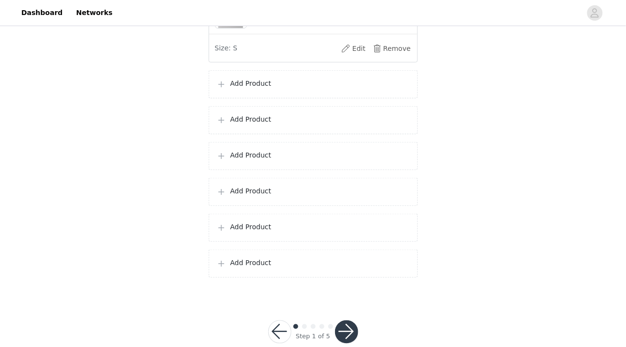
scroll to position [1200, 0]
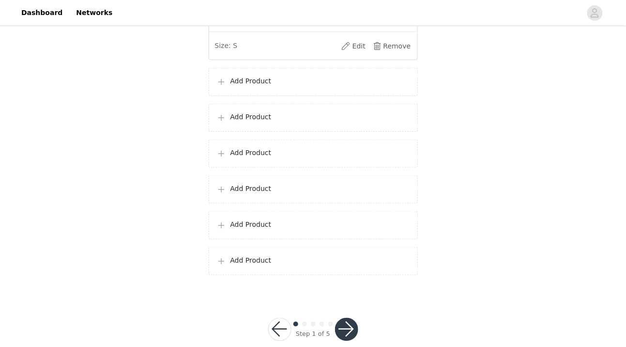
click at [318, 86] on p "Add Product" at bounding box center [320, 81] width 179 height 10
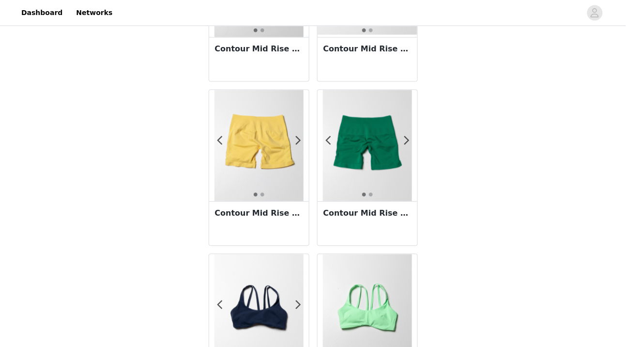
scroll to position [1459, 0]
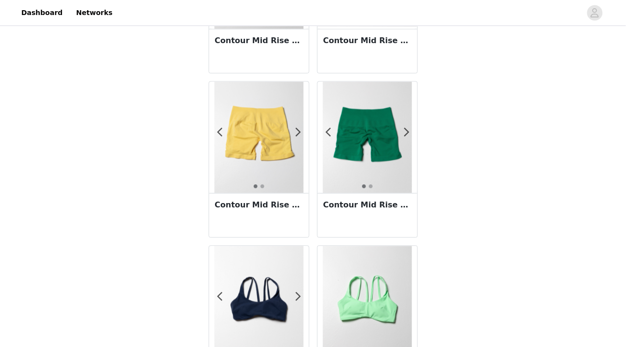
click at [353, 230] on div "Contour Mid Rise Short 5" - Grove" at bounding box center [368, 215] width 100 height 44
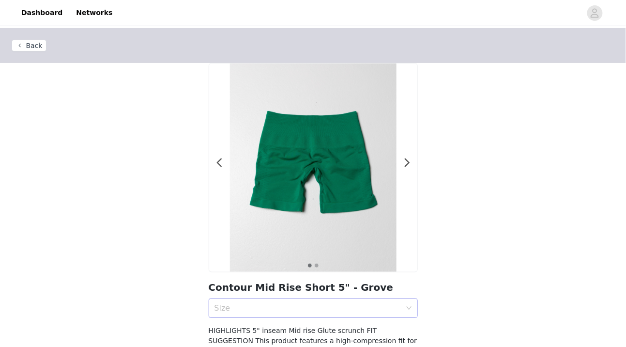
click at [298, 306] on div "Size" at bounding box center [308, 308] width 187 height 10
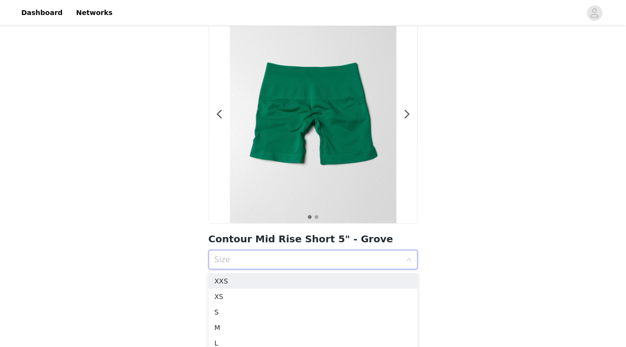
scroll to position [49, 0]
click at [149, 280] on div "Back 1 2 Contour Mid Rise Short 5" - Grove Size HIGHLIGHTS 5" inseam Mid rise G…" at bounding box center [313, 204] width 626 height 451
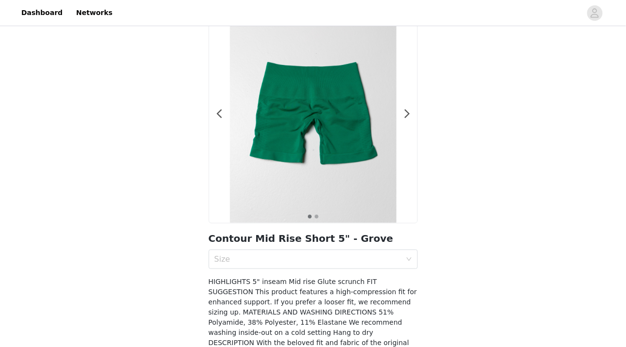
scroll to position [0, 0]
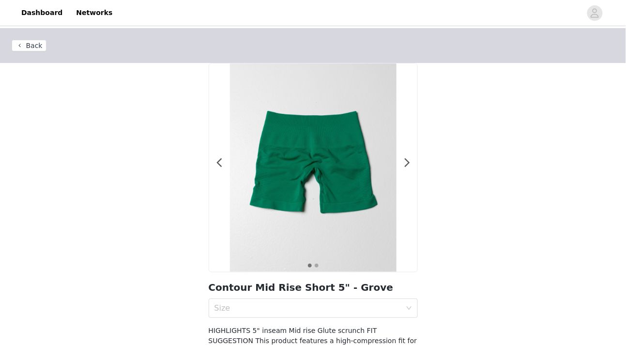
click at [34, 47] on button "Back" at bounding box center [29, 46] width 35 height 12
click at [38, 51] on button "Back" at bounding box center [29, 46] width 35 height 12
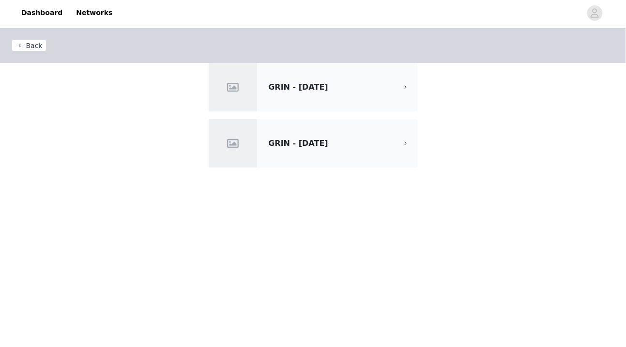
click at [354, 105] on div "GRIN - [DATE]" at bounding box center [313, 87] width 209 height 48
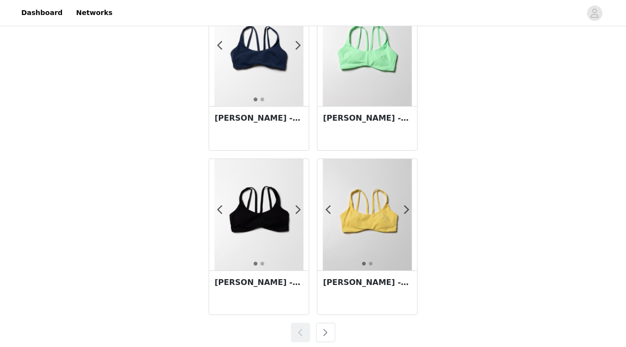
scroll to position [1716, 0]
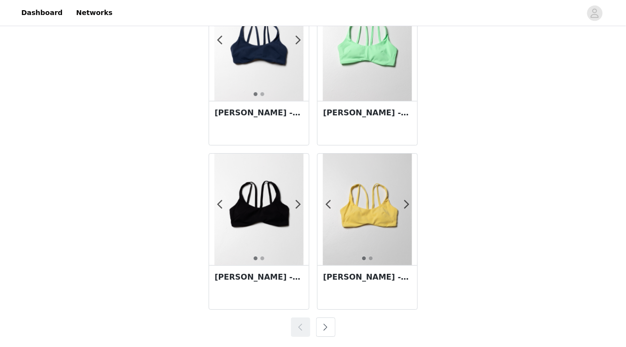
click at [328, 326] on button "button" at bounding box center [325, 326] width 19 height 19
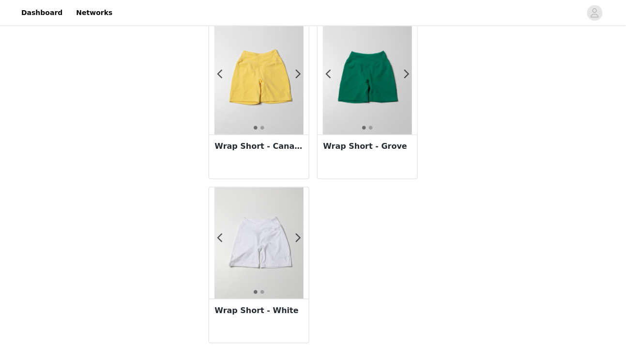
scroll to position [1388, 0]
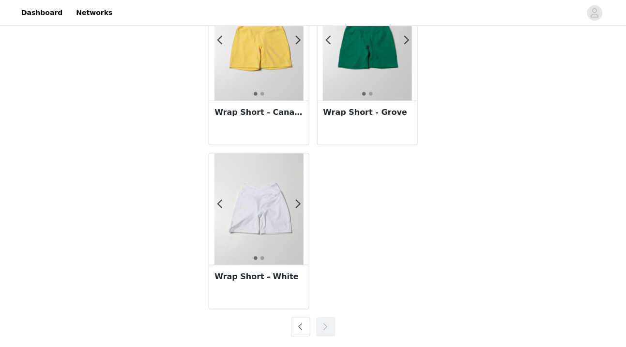
click at [245, 290] on div "Wrap Short - White" at bounding box center [259, 287] width 100 height 44
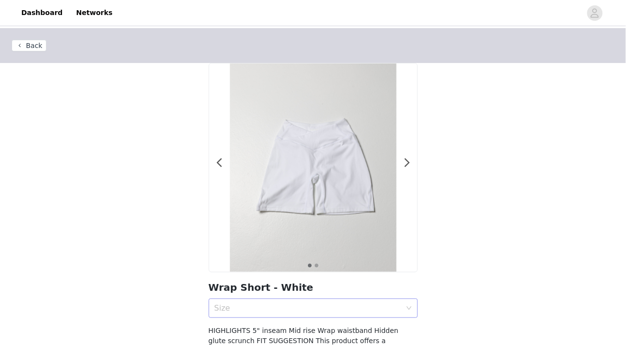
click at [270, 313] on div "Size" at bounding box center [310, 308] width 191 height 18
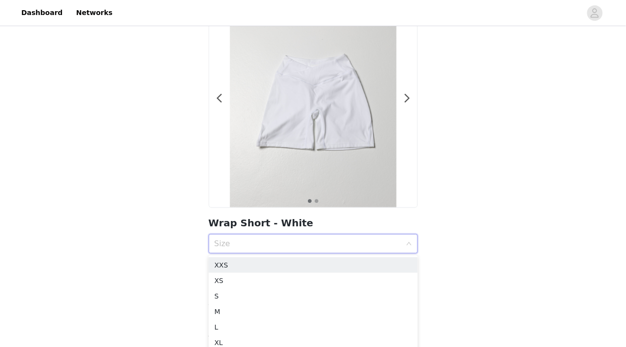
scroll to position [104, 0]
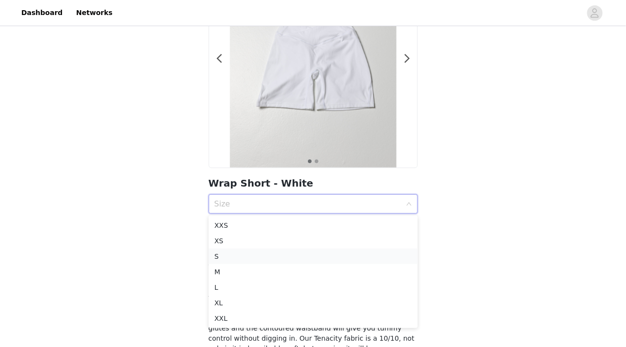
click at [277, 259] on div "S" at bounding box center [314, 256] width 198 height 11
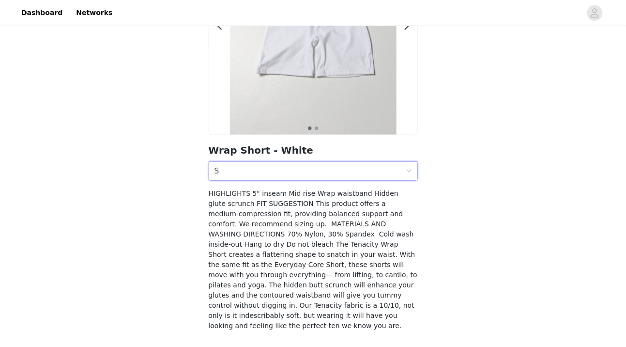
scroll to position [169, 0]
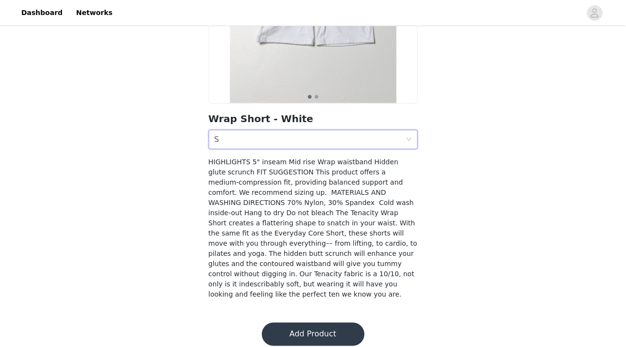
click at [287, 325] on button "Add Product" at bounding box center [313, 334] width 103 height 23
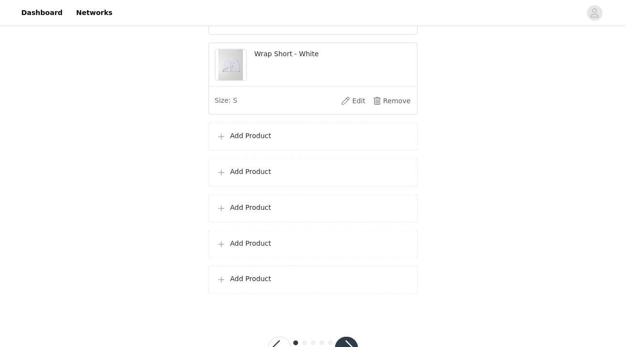
scroll to position [1240, 0]
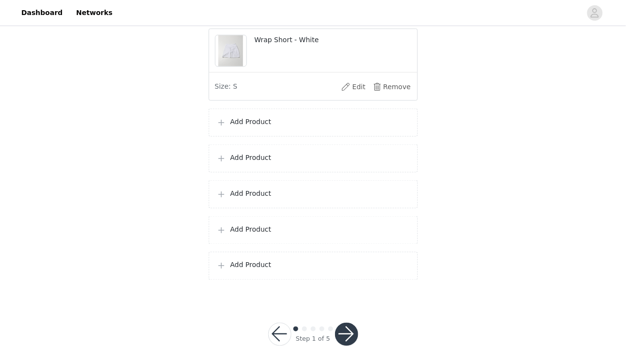
click at [279, 127] on p "Add Product" at bounding box center [320, 122] width 179 height 10
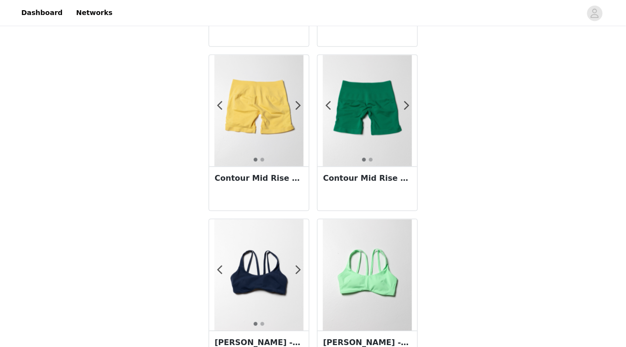
scroll to position [1482, 0]
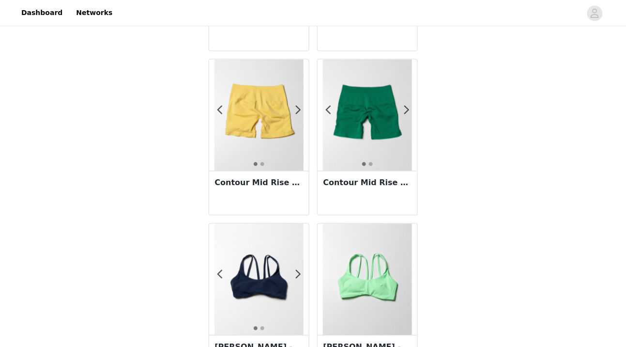
click at [332, 202] on div "Contour Mid Rise Short 5" - Grove" at bounding box center [368, 193] width 100 height 44
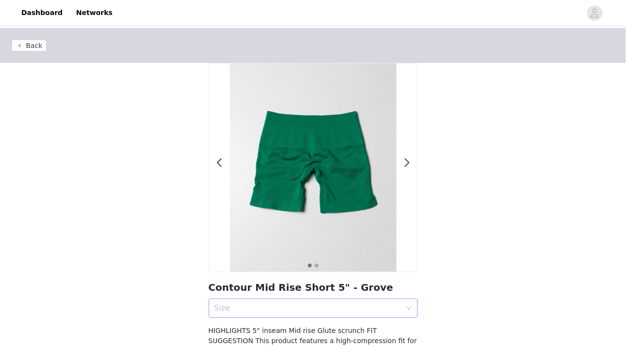
click at [273, 314] on div "Size" at bounding box center [310, 308] width 191 height 18
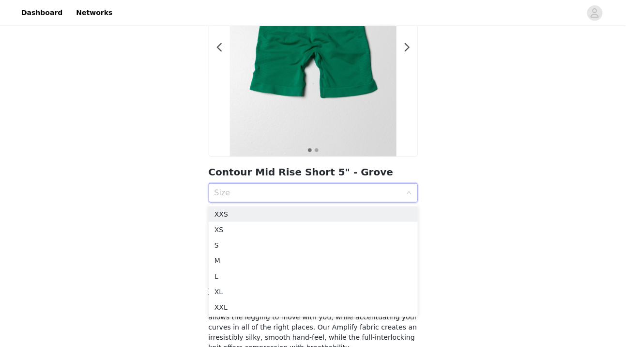
scroll to position [125, 0]
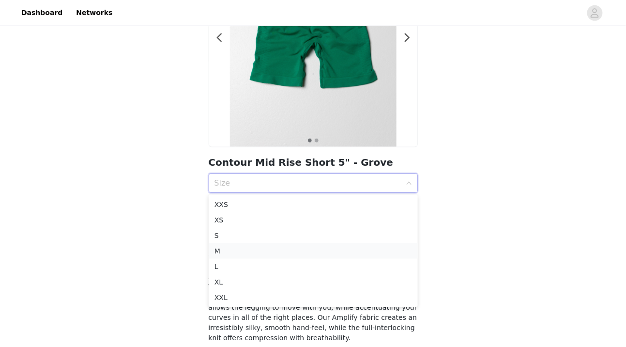
click at [270, 254] on div "M" at bounding box center [314, 251] width 198 height 11
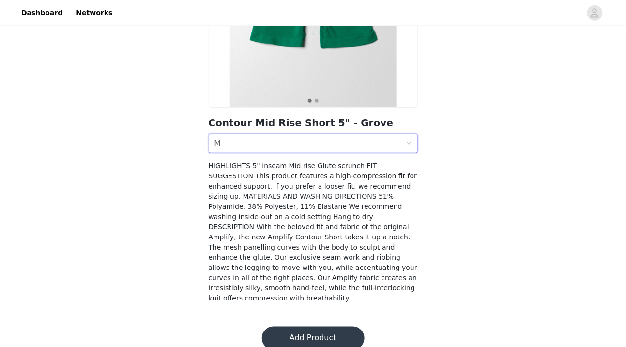
scroll to position [169, 0]
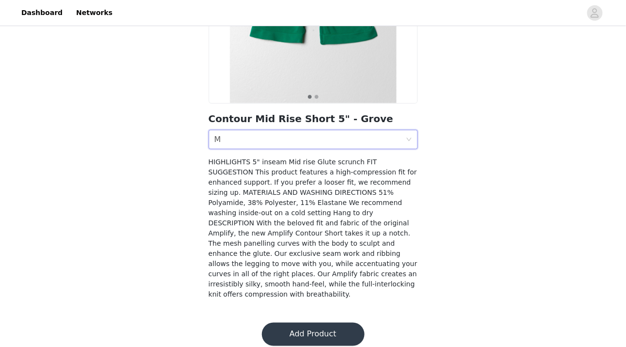
click at [288, 323] on button "Add Product" at bounding box center [313, 334] width 103 height 23
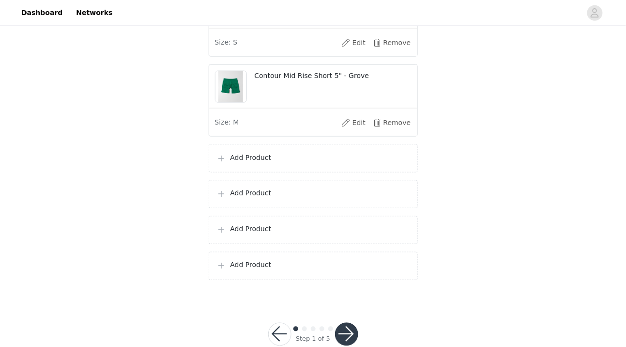
scroll to position [1313, 0]
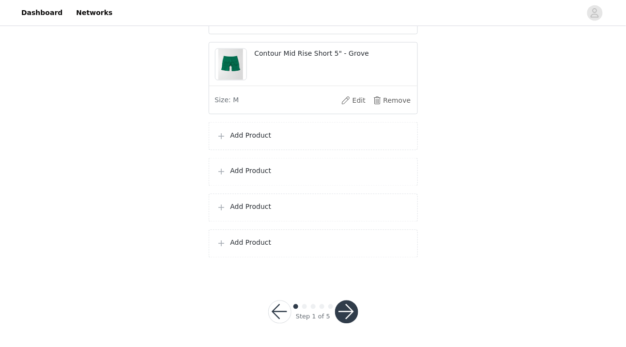
click at [317, 146] on div "Add Product" at bounding box center [313, 136] width 209 height 28
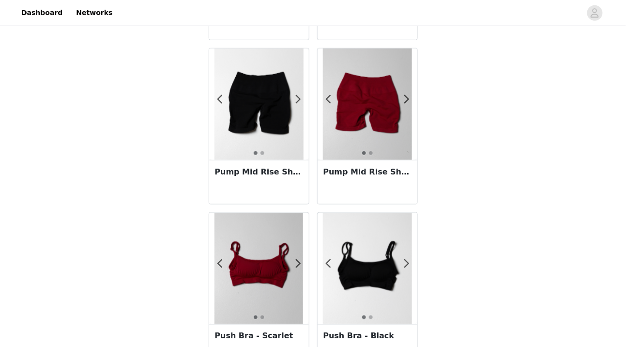
scroll to position [220, 0]
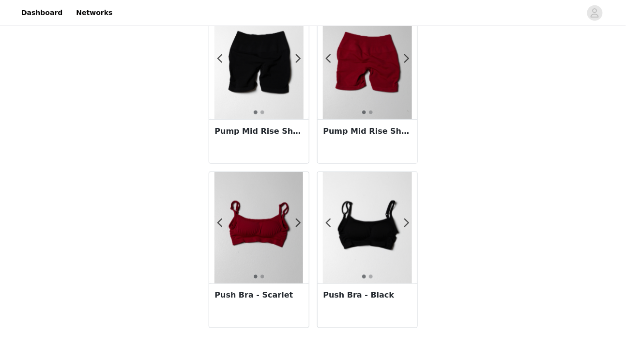
click at [268, 315] on div "Push Bra - Scarlet" at bounding box center [259, 305] width 100 height 44
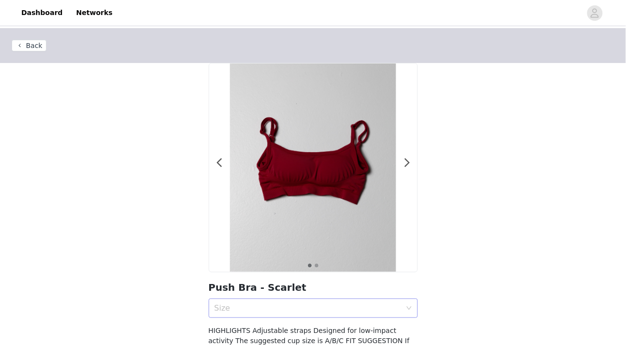
click at [281, 309] on div "Size" at bounding box center [308, 308] width 187 height 10
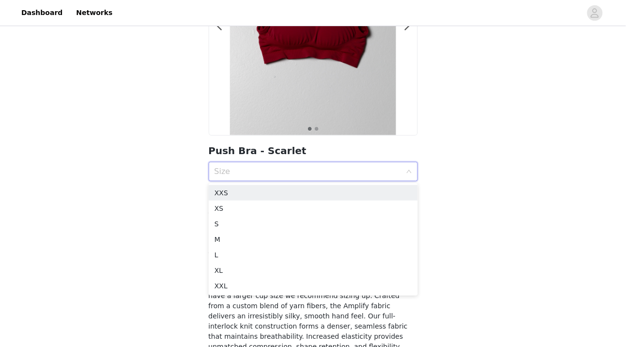
scroll to position [123, 0]
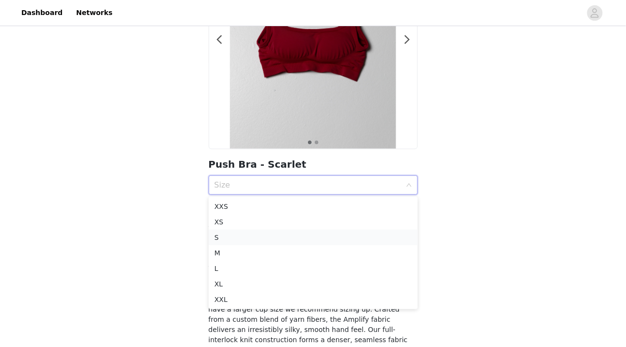
click at [273, 241] on div "S" at bounding box center [314, 237] width 198 height 11
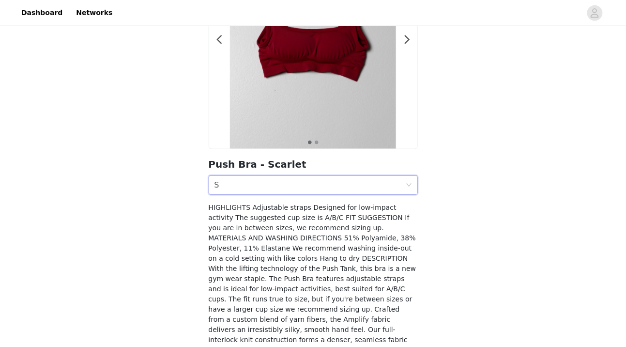
scroll to position [189, 0]
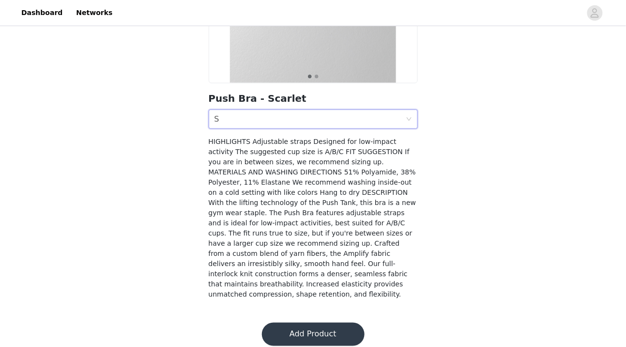
click at [284, 323] on button "Add Product" at bounding box center [313, 334] width 103 height 23
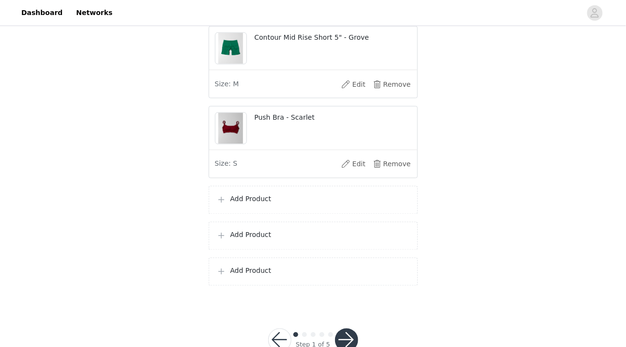
scroll to position [1324, 0]
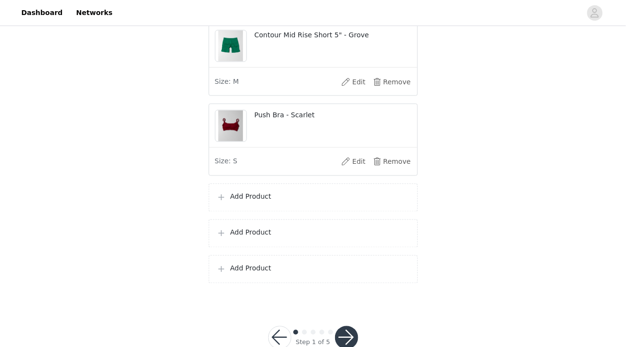
click at [296, 202] on p "Add Product" at bounding box center [320, 197] width 179 height 10
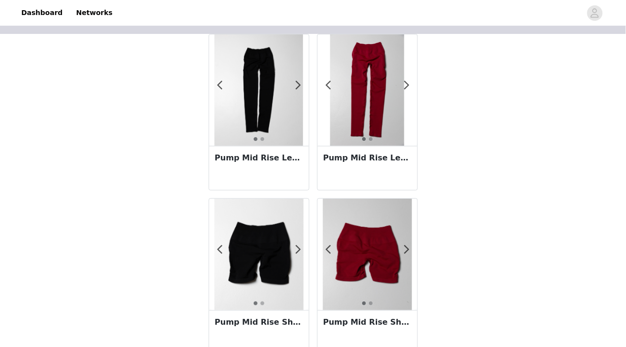
scroll to position [34, 0]
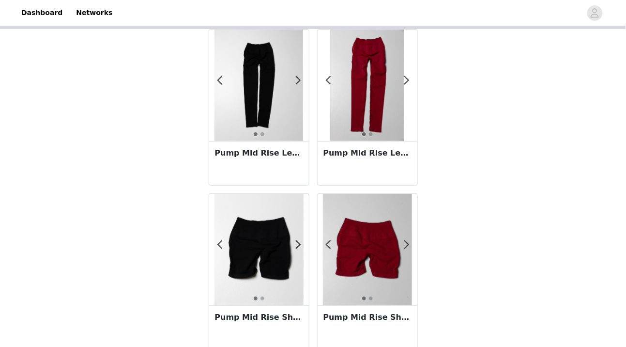
click at [279, 178] on div "Pump Mid Rise Legging - Black w/o Logo" at bounding box center [259, 163] width 100 height 44
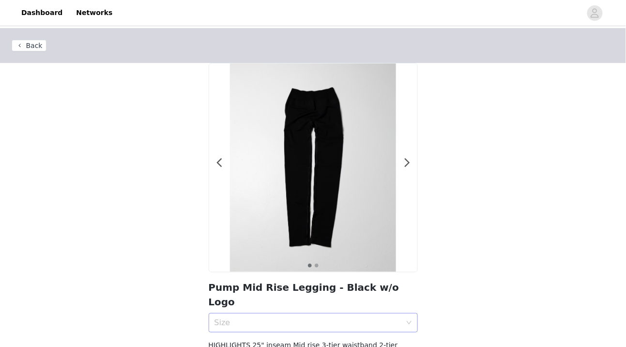
click at [269, 318] on div "Size" at bounding box center [308, 323] width 187 height 10
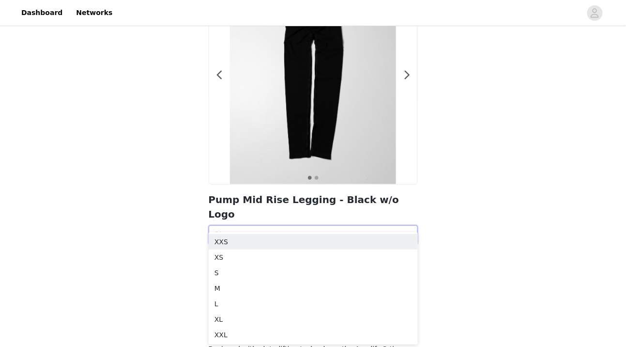
scroll to position [90, 0]
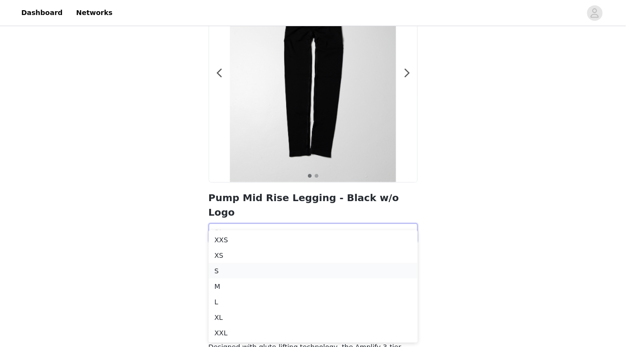
click at [279, 271] on div "S" at bounding box center [314, 270] width 198 height 11
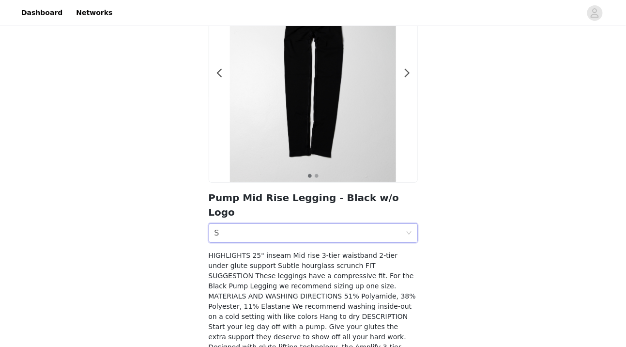
click at [301, 224] on div "Size S" at bounding box center [310, 233] width 191 height 18
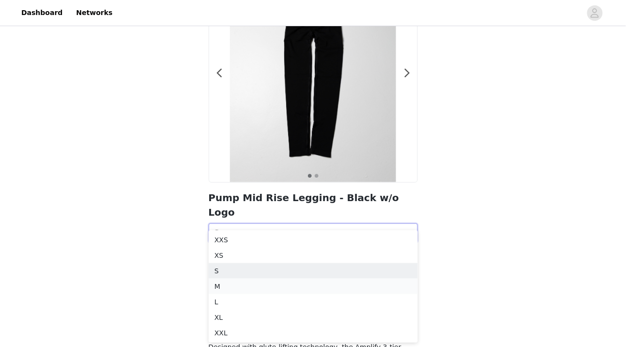
click at [283, 293] on li "M" at bounding box center [313, 287] width 209 height 16
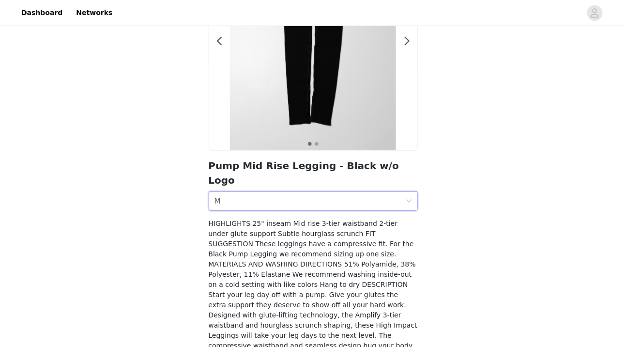
scroll to position [199, 0]
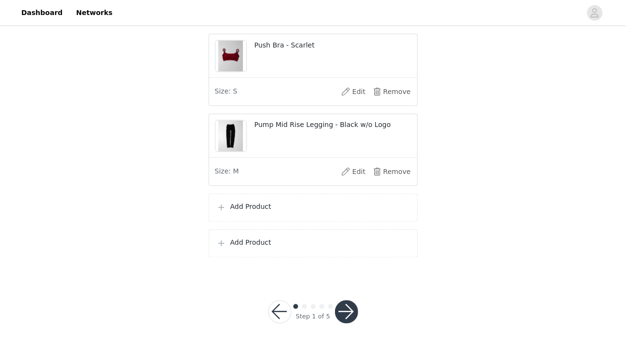
scroll to position [1401, 0]
click at [300, 207] on p "Add Product" at bounding box center [320, 207] width 179 height 10
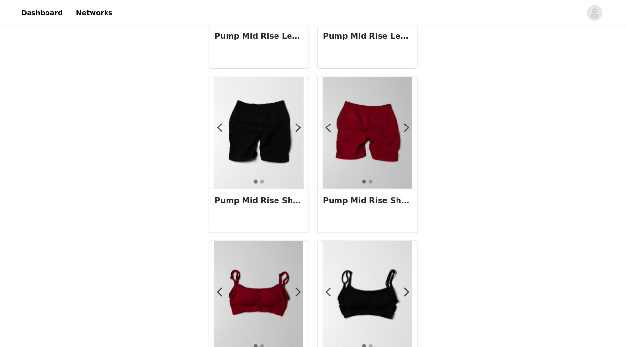
scroll to position [153, 0]
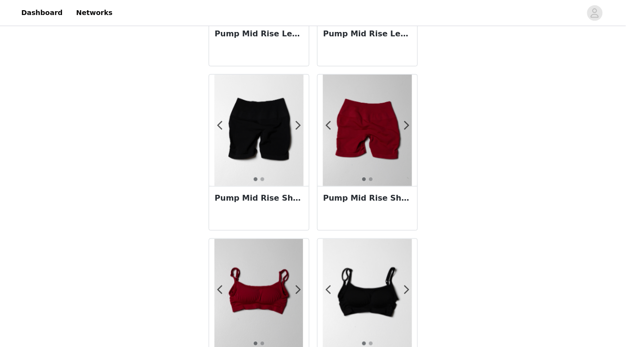
click at [364, 219] on div "Pump Mid Rise Short - Scarlet" at bounding box center [368, 208] width 100 height 44
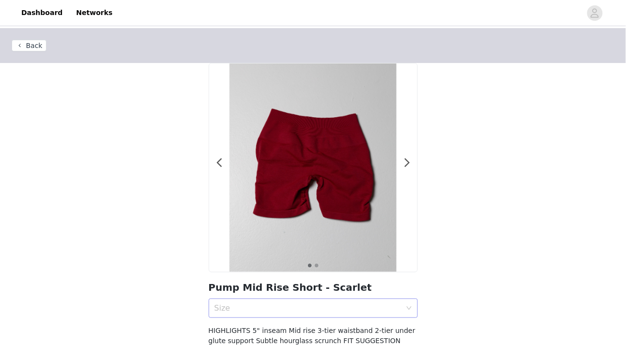
click at [274, 310] on div "Size" at bounding box center [308, 308] width 187 height 10
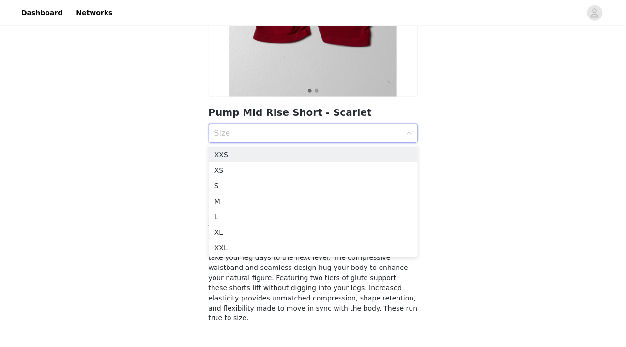
scroll to position [174, 0]
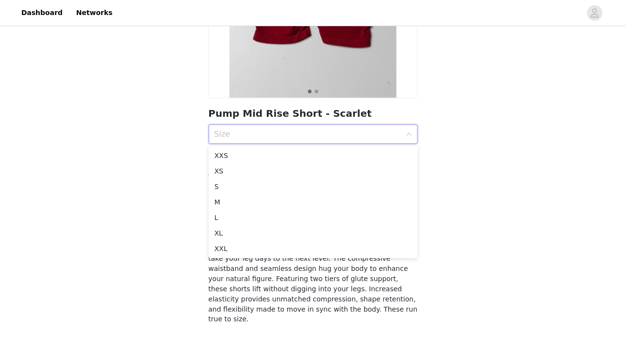
click at [179, 235] on div "Back 1 2 Pump Mid Rise Short - Scarlet Size HIGHLIGHTS 5" inseam Mid rise 3-tie…" at bounding box center [313, 95] width 626 height 482
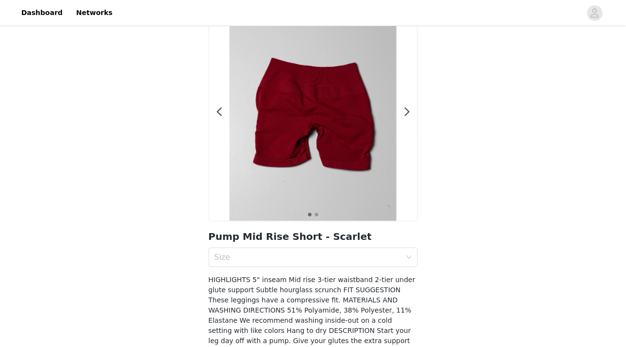
scroll to position [45, 0]
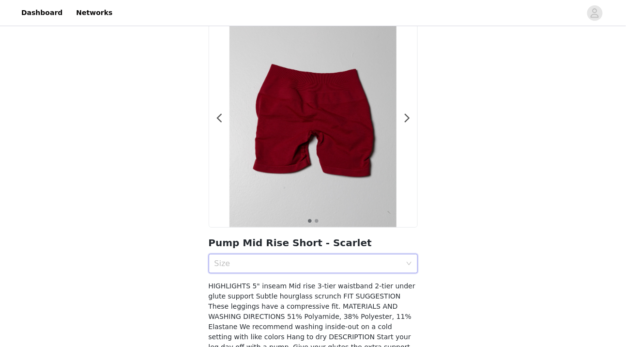
click at [250, 268] on div "Size" at bounding box center [310, 263] width 191 height 18
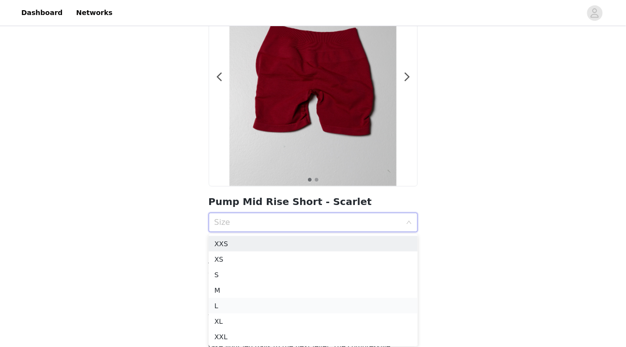
scroll to position [89, 0]
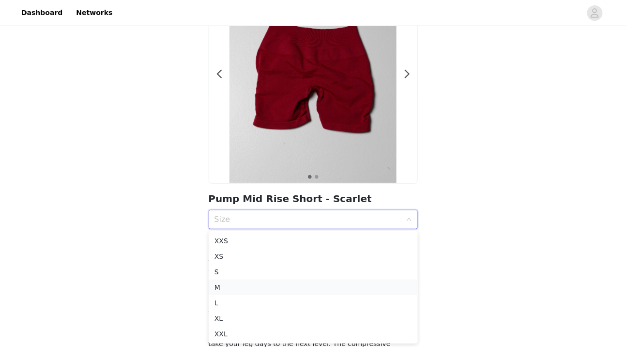
click at [255, 286] on div "M" at bounding box center [314, 287] width 198 height 11
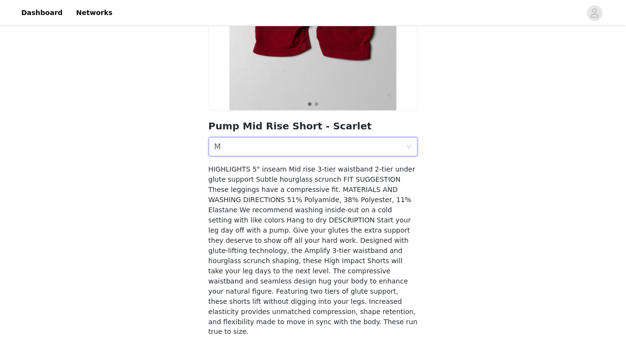
scroll to position [189, 0]
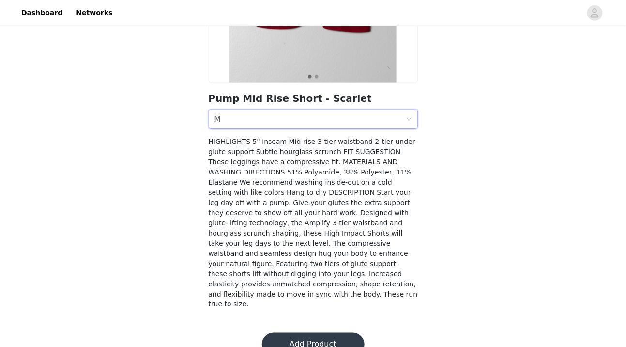
click at [303, 333] on button "Add Product" at bounding box center [313, 344] width 103 height 23
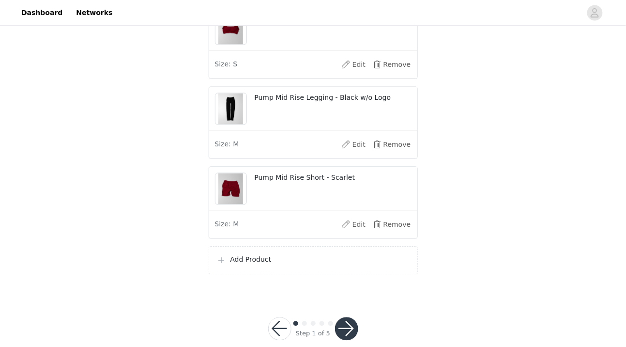
scroll to position [1427, 0]
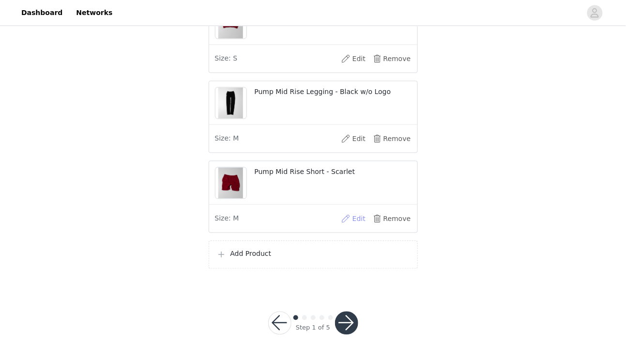
click at [356, 227] on button "Edit" at bounding box center [353, 219] width 39 height 16
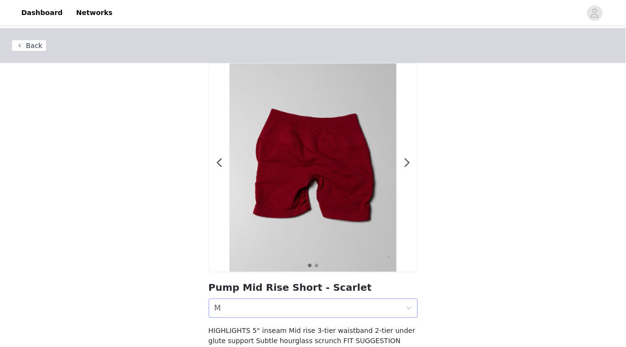
click at [297, 312] on div "Size M" at bounding box center [310, 308] width 191 height 18
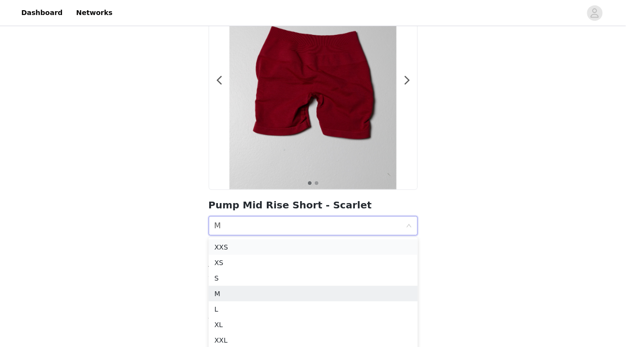
scroll to position [100, 0]
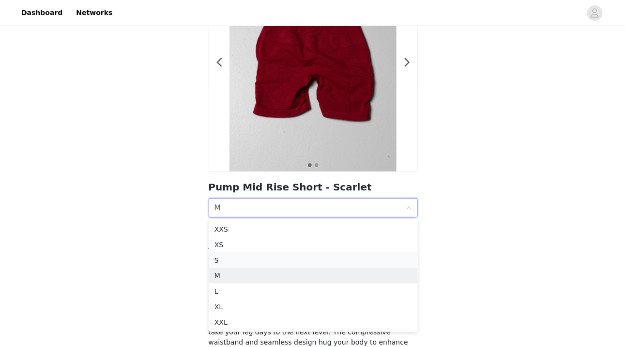
click at [295, 260] on div "S" at bounding box center [314, 260] width 198 height 11
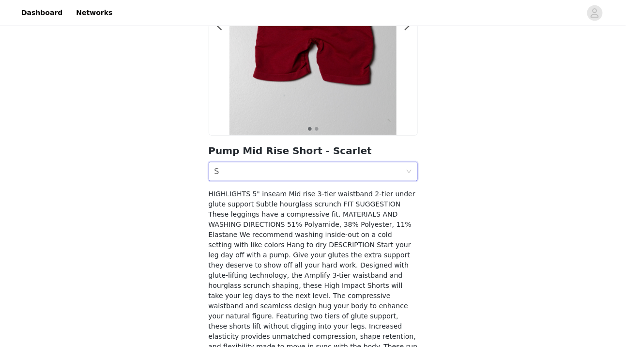
scroll to position [189, 0]
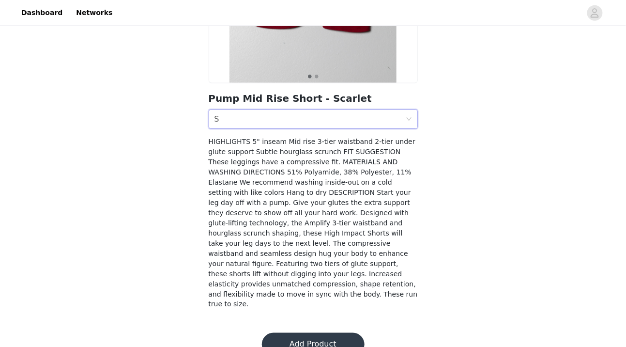
click at [294, 333] on button "Add Product" at bounding box center [313, 344] width 103 height 23
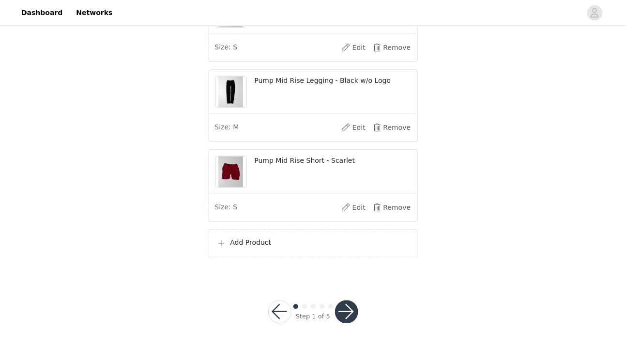
scroll to position [1444, 0]
click at [304, 249] on div "Add Product" at bounding box center [313, 244] width 193 height 12
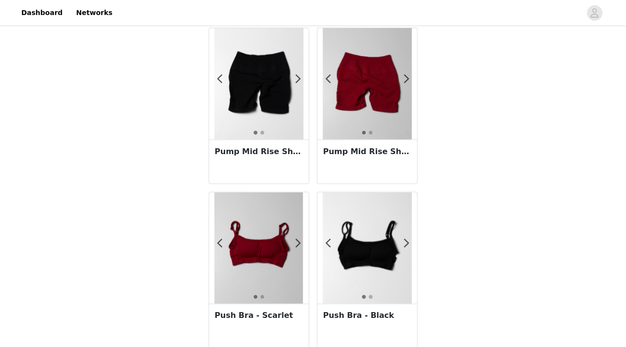
scroll to position [220, 0]
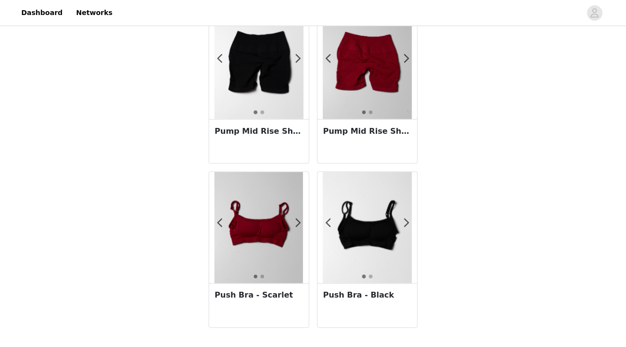
click at [354, 311] on div "Push Bra - Black" at bounding box center [368, 305] width 100 height 44
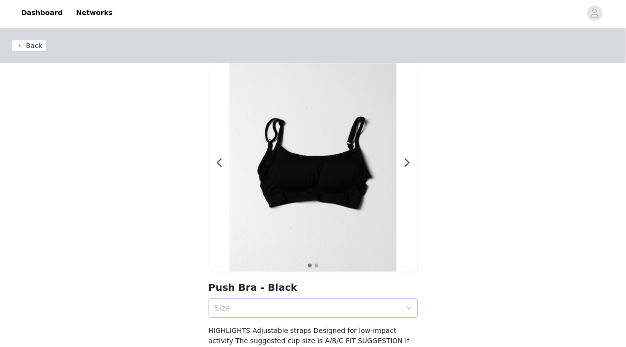
click at [295, 307] on div "Size" at bounding box center [308, 308] width 187 height 10
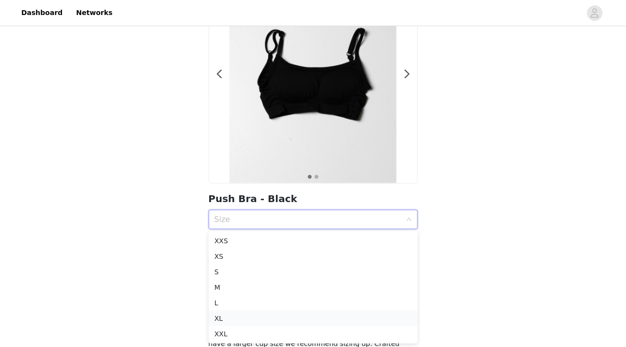
scroll to position [100, 0]
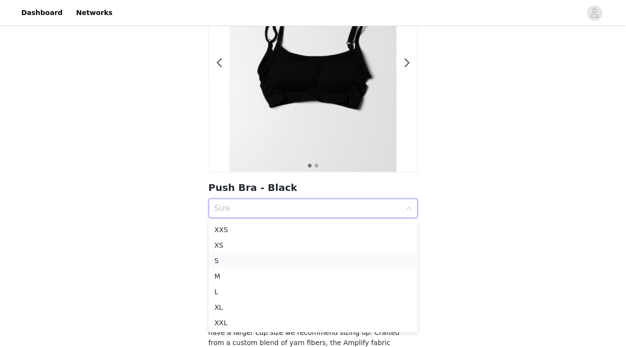
click at [294, 260] on div "S" at bounding box center [314, 260] width 198 height 11
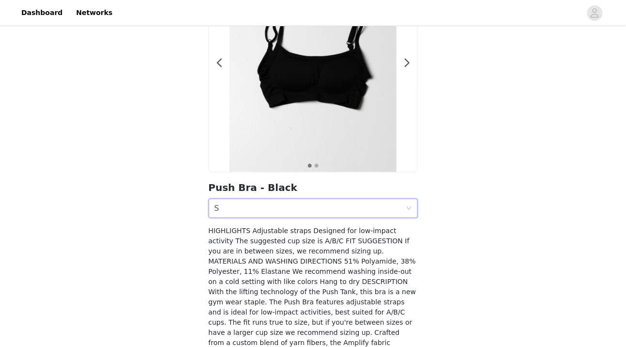
scroll to position [189, 0]
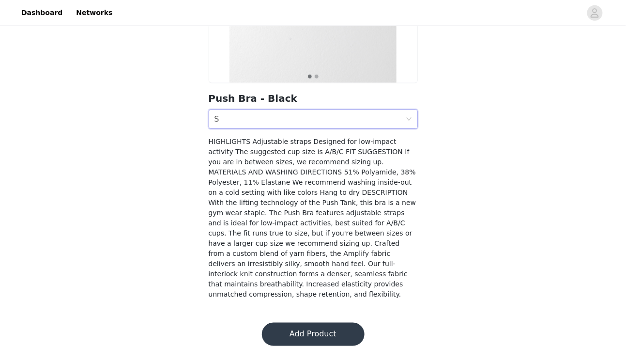
click at [296, 329] on button "Add Product" at bounding box center [313, 334] width 103 height 23
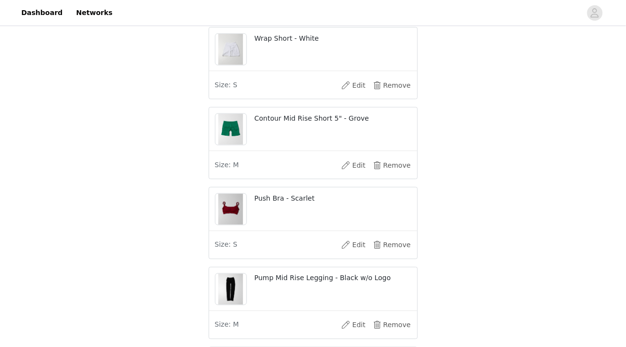
scroll to position [1489, 0]
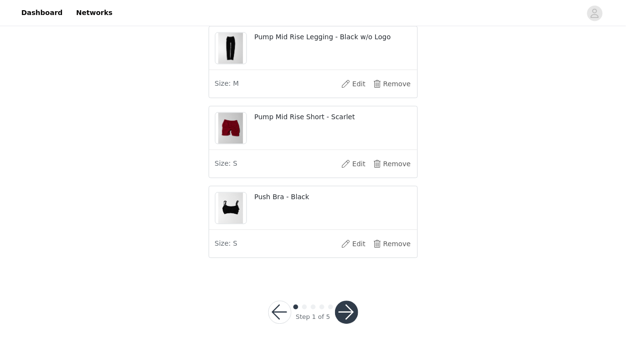
click at [352, 313] on button "button" at bounding box center [346, 311] width 23 height 23
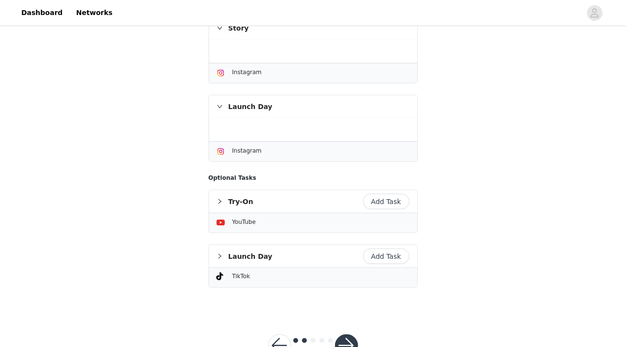
scroll to position [258, 0]
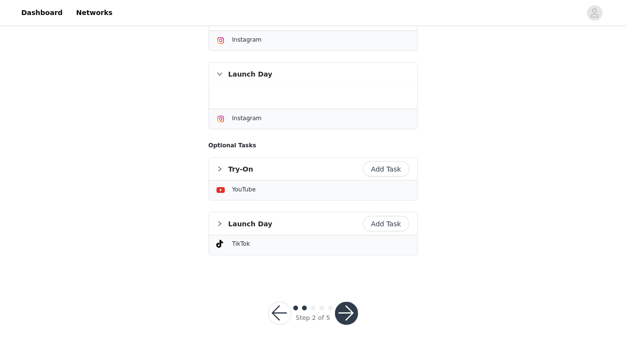
click at [345, 323] on button "button" at bounding box center [346, 313] width 23 height 23
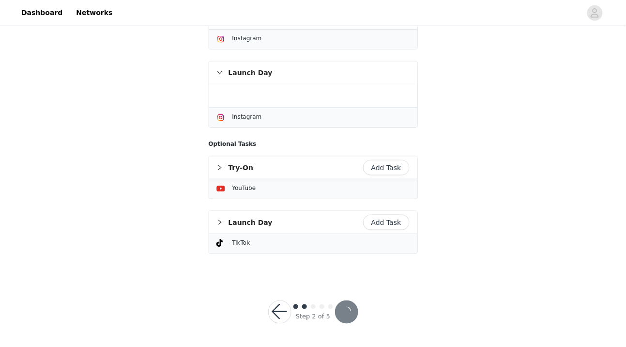
scroll to position [222, 0]
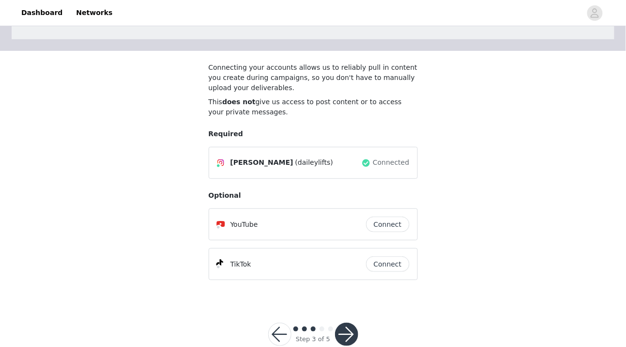
scroll to position [72, 0]
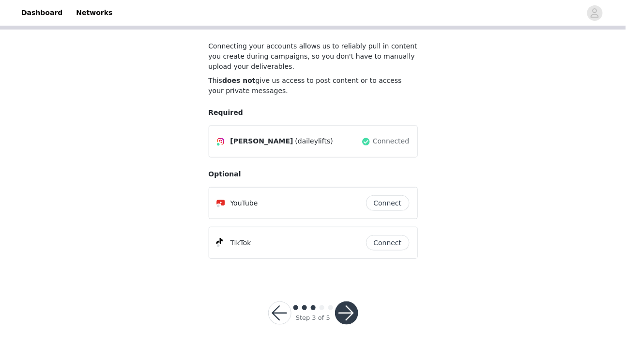
click at [346, 317] on button "button" at bounding box center [346, 312] width 23 height 23
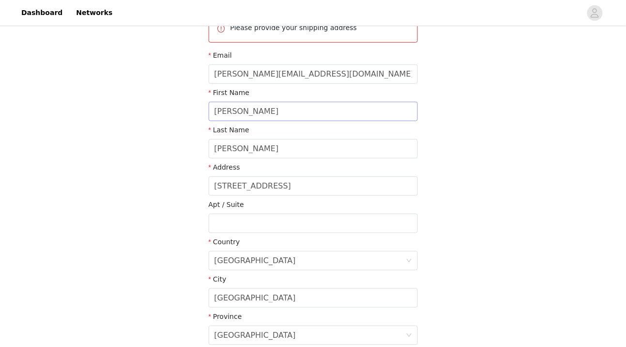
scroll to position [250, 0]
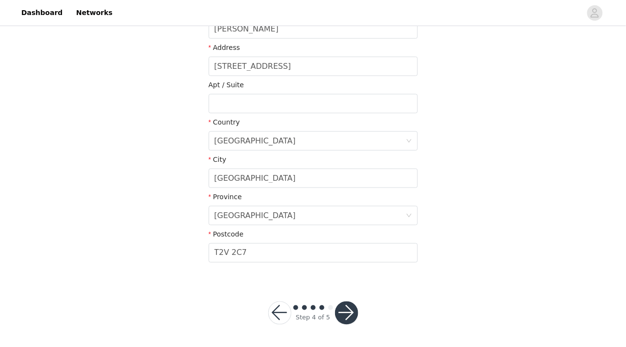
click at [346, 307] on button "button" at bounding box center [346, 312] width 23 height 23
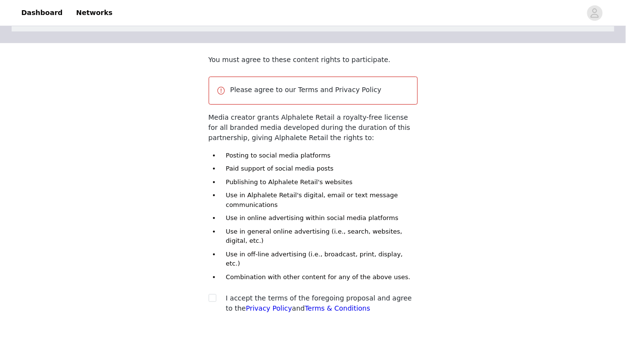
scroll to position [112, 0]
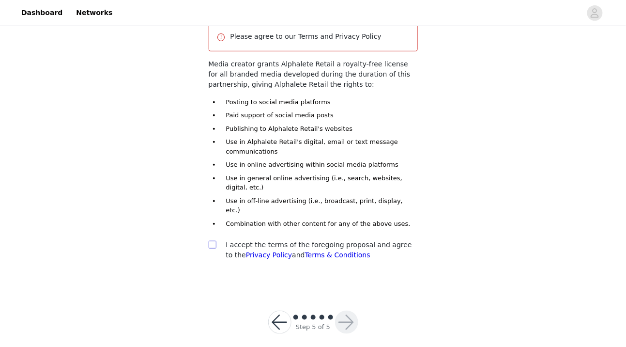
click at [213, 241] on input "checkbox" at bounding box center [212, 244] width 7 height 7
checkbox input "true"
click at [351, 311] on button "button" at bounding box center [346, 321] width 23 height 23
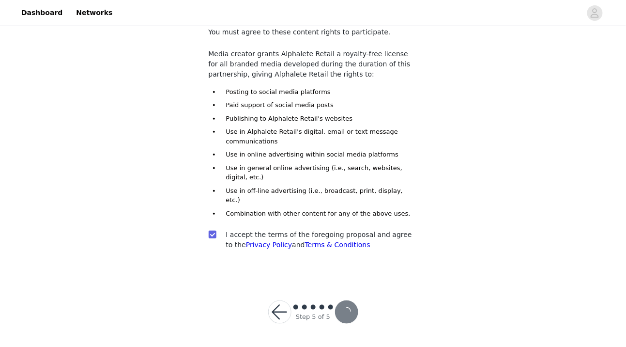
scroll to position [77, 0]
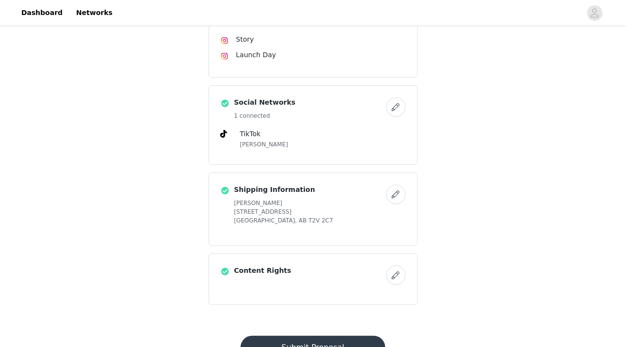
scroll to position [1013, 0]
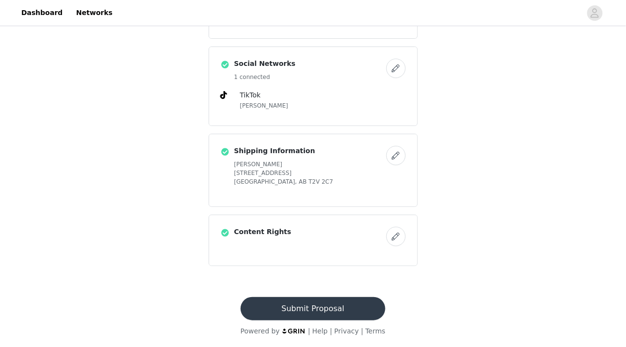
click at [341, 305] on button "Submit Proposal" at bounding box center [313, 308] width 145 height 23
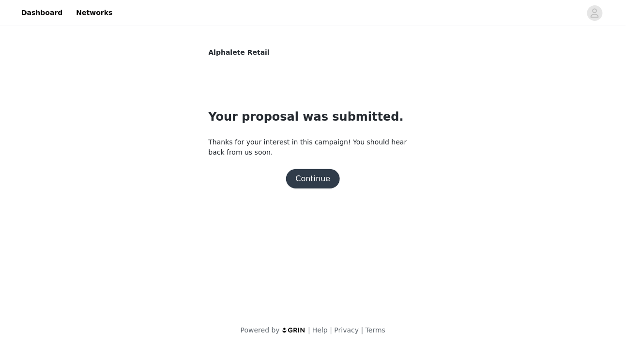
scroll to position [0, 0]
click at [317, 184] on button "Continue" at bounding box center [313, 178] width 54 height 19
